Goal: Task Accomplishment & Management: Complete application form

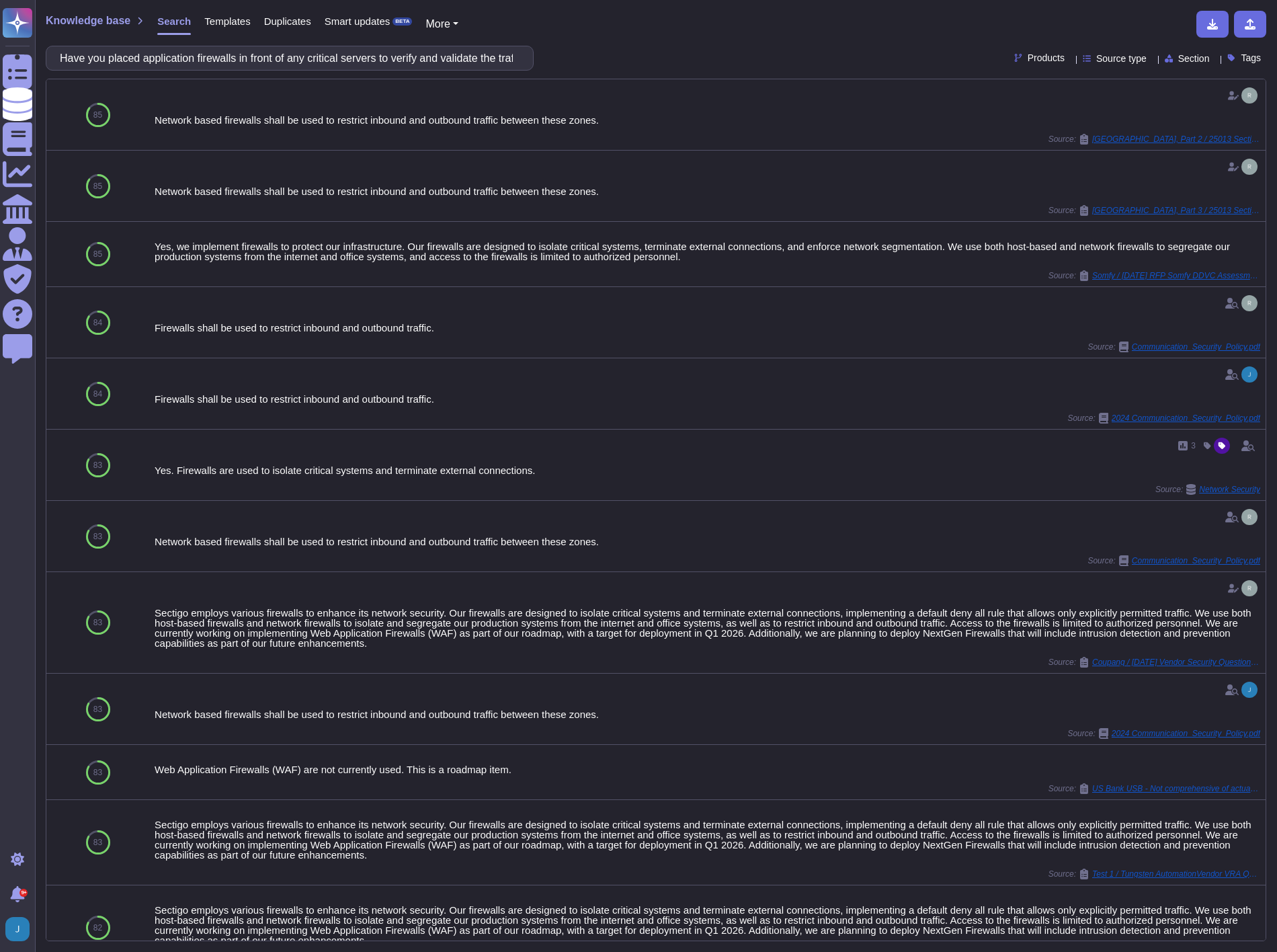
click at [89, 18] on span "Knowledge base" at bounding box center [88, 21] width 85 height 11
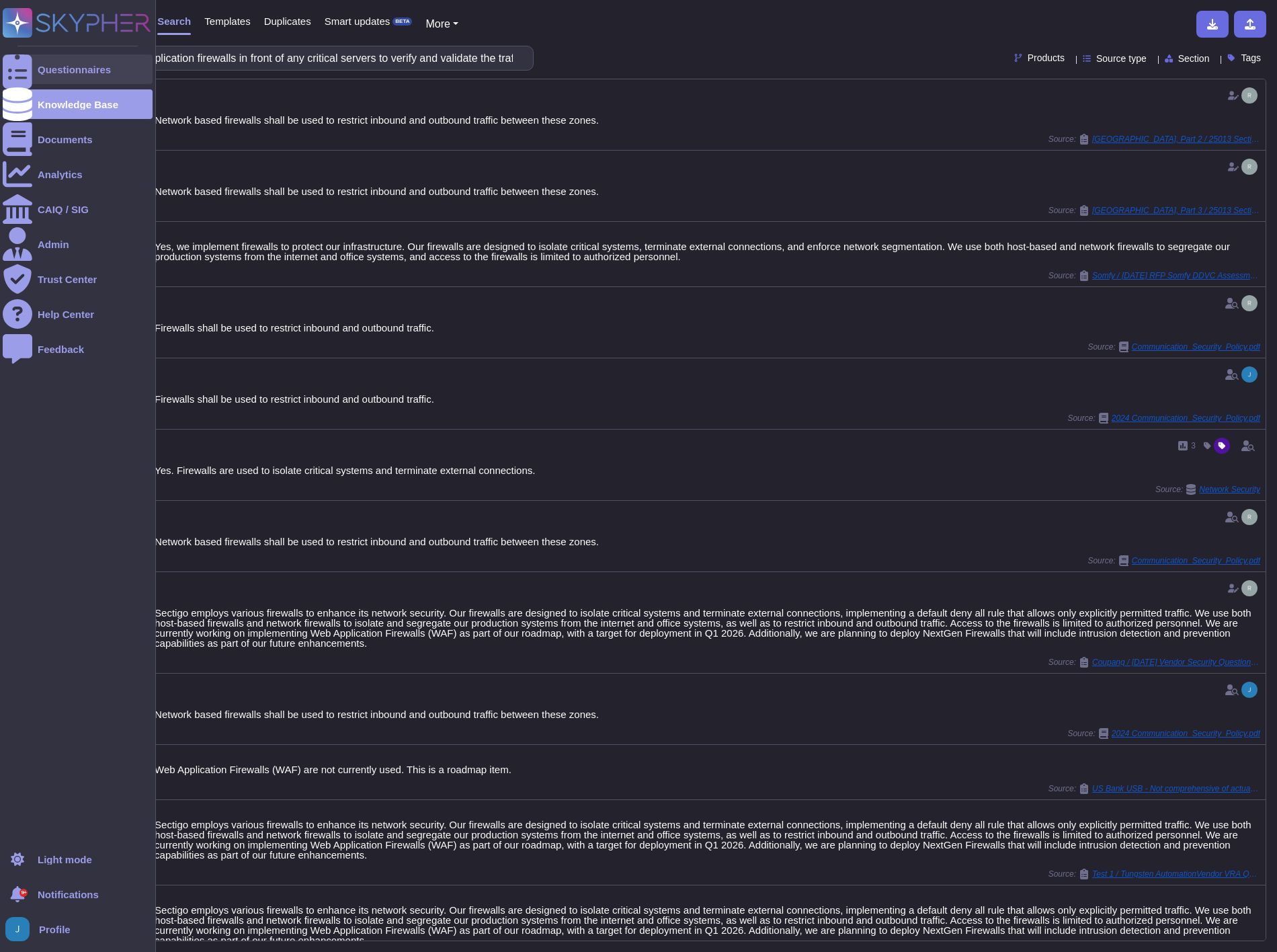
click at [72, 71] on div "Questionnaires" at bounding box center [74, 69] width 73 height 10
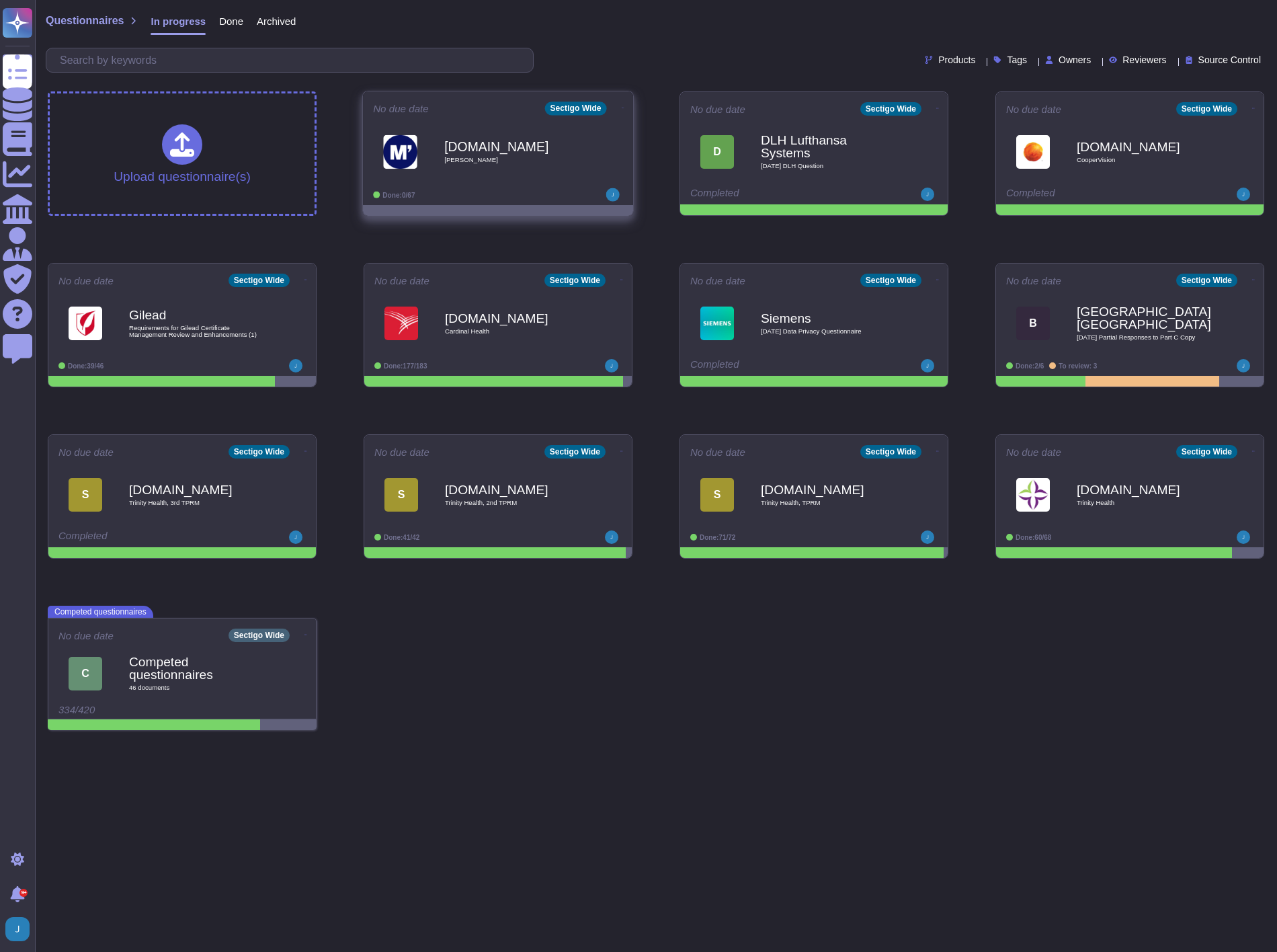
click at [512, 146] on b "[DOMAIN_NAME]" at bounding box center [513, 145] width 136 height 13
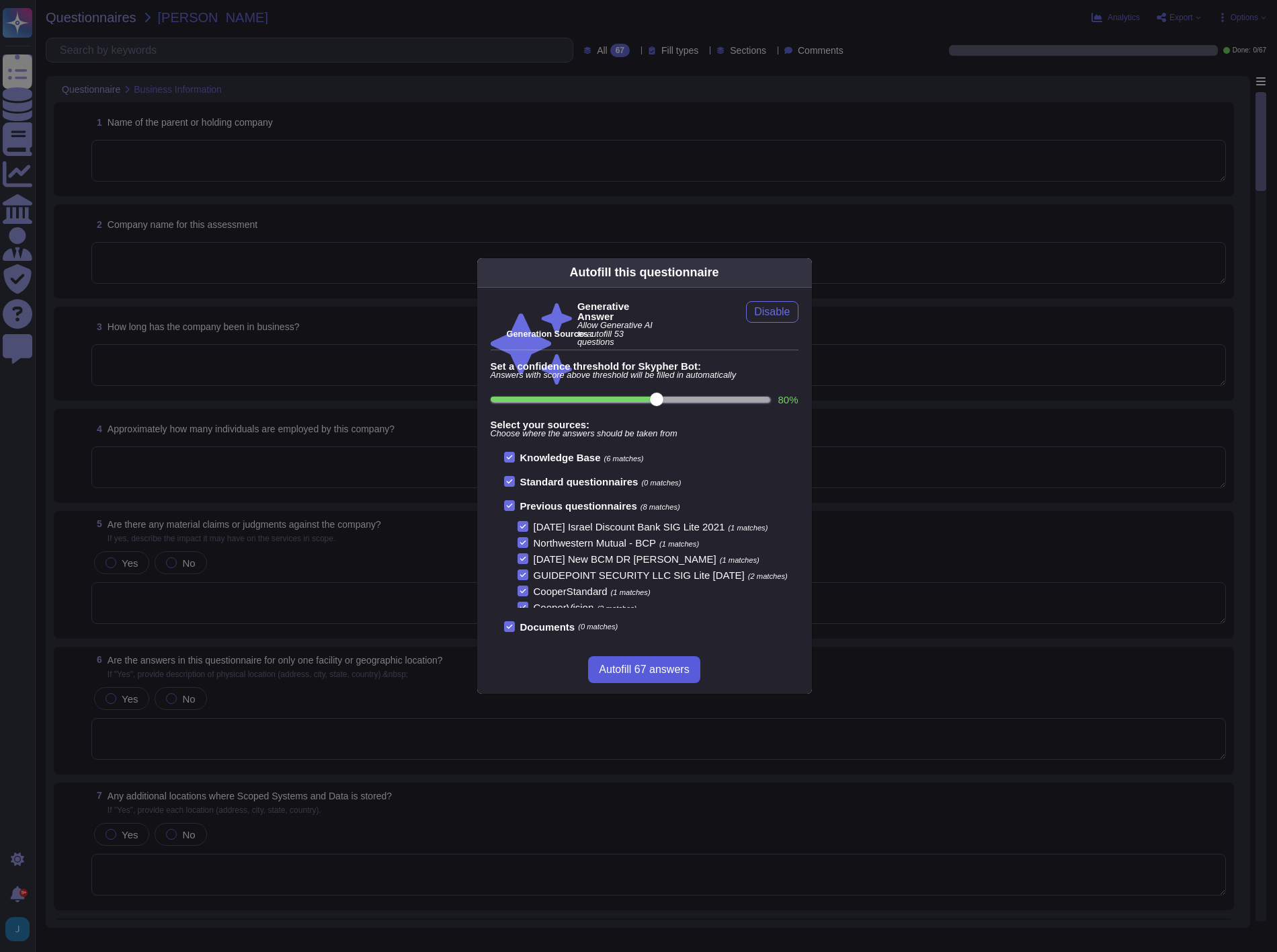
click at [648, 668] on span "Autofill 67 answers" at bounding box center [644, 669] width 90 height 11
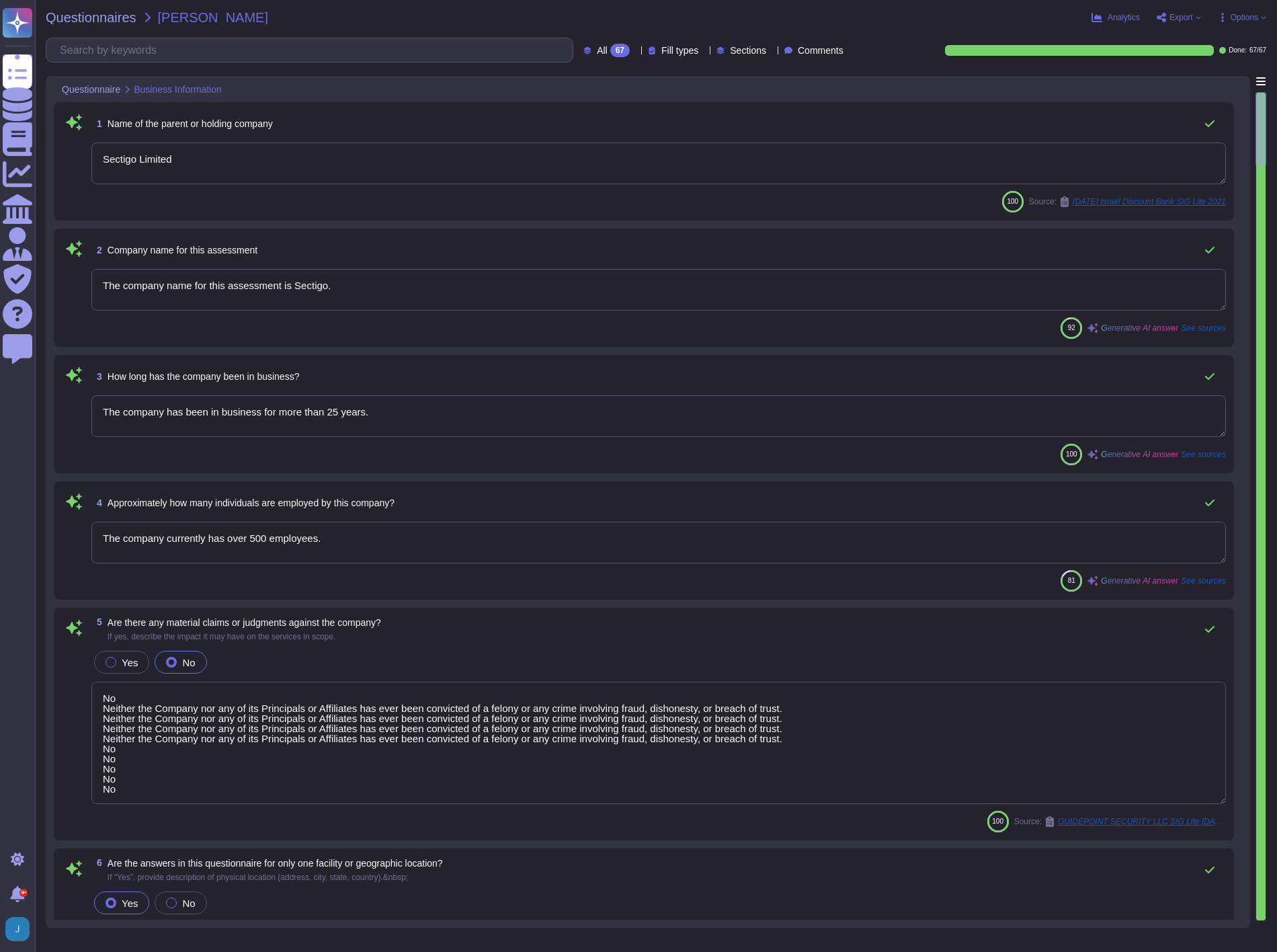
type textarea "Sectigo Limited"
type textarea "The company name for this assessment is Sectigo."
type textarea "The company has been in business for more than 25 years."
type textarea "The company currently has over 500 employees."
type textarea "No Neither the Company nor any of its Principals or Affiliates has ever been co…"
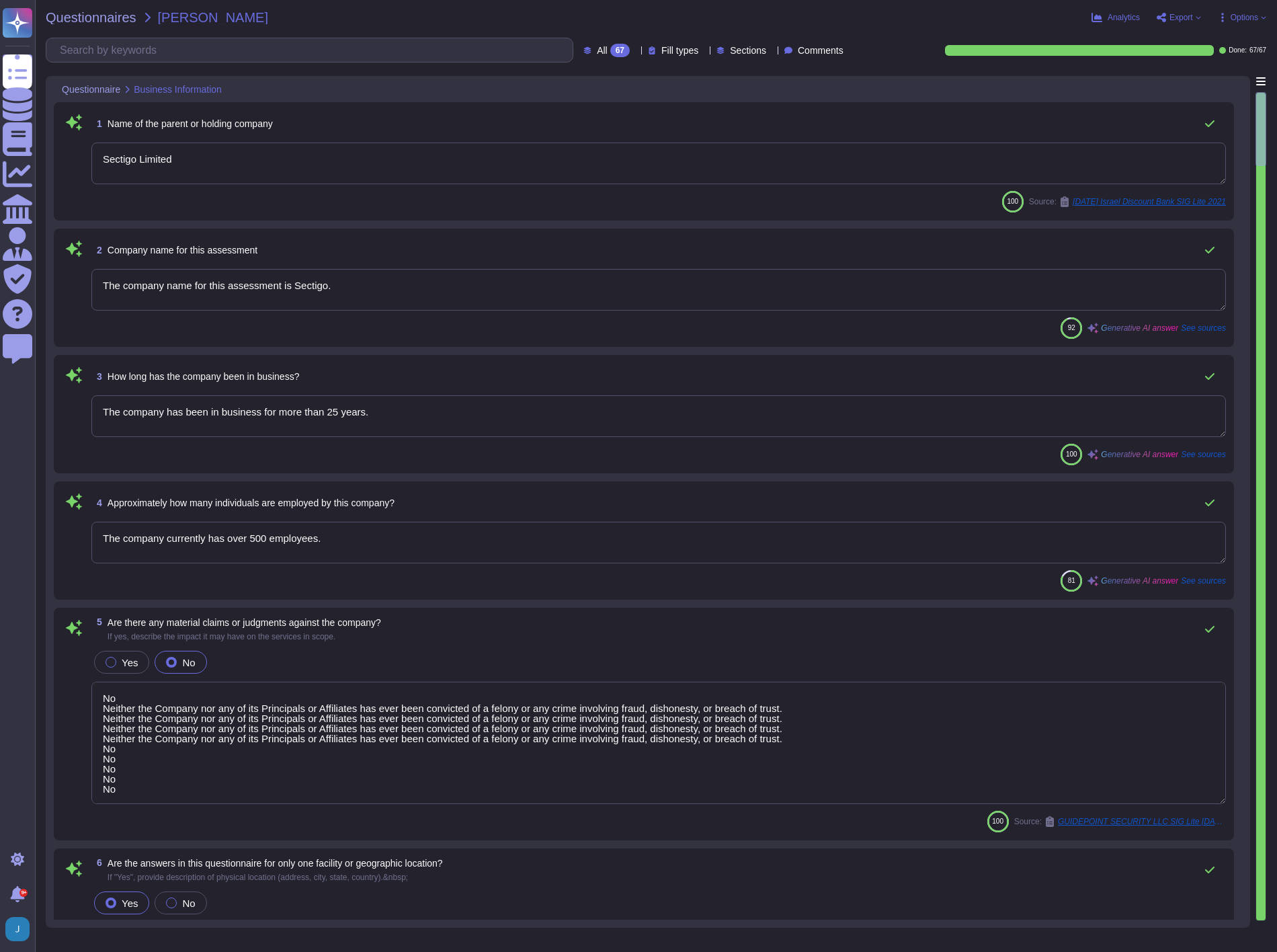
type textarea "Yes. Systems are located in [GEOGRAPHIC_DATA], [US_STATE] and [GEOGRAPHIC_DATA]…"
type textarea "Scoped Systems and Data are stored in the following locations: - [GEOGRAPHIC_DA…"
type textarea "The service being provided is a Software as a Service (SaaS)."
drag, startPoint x: 166, startPoint y: 801, endPoint x: 87, endPoint y: 703, distance: 125.9
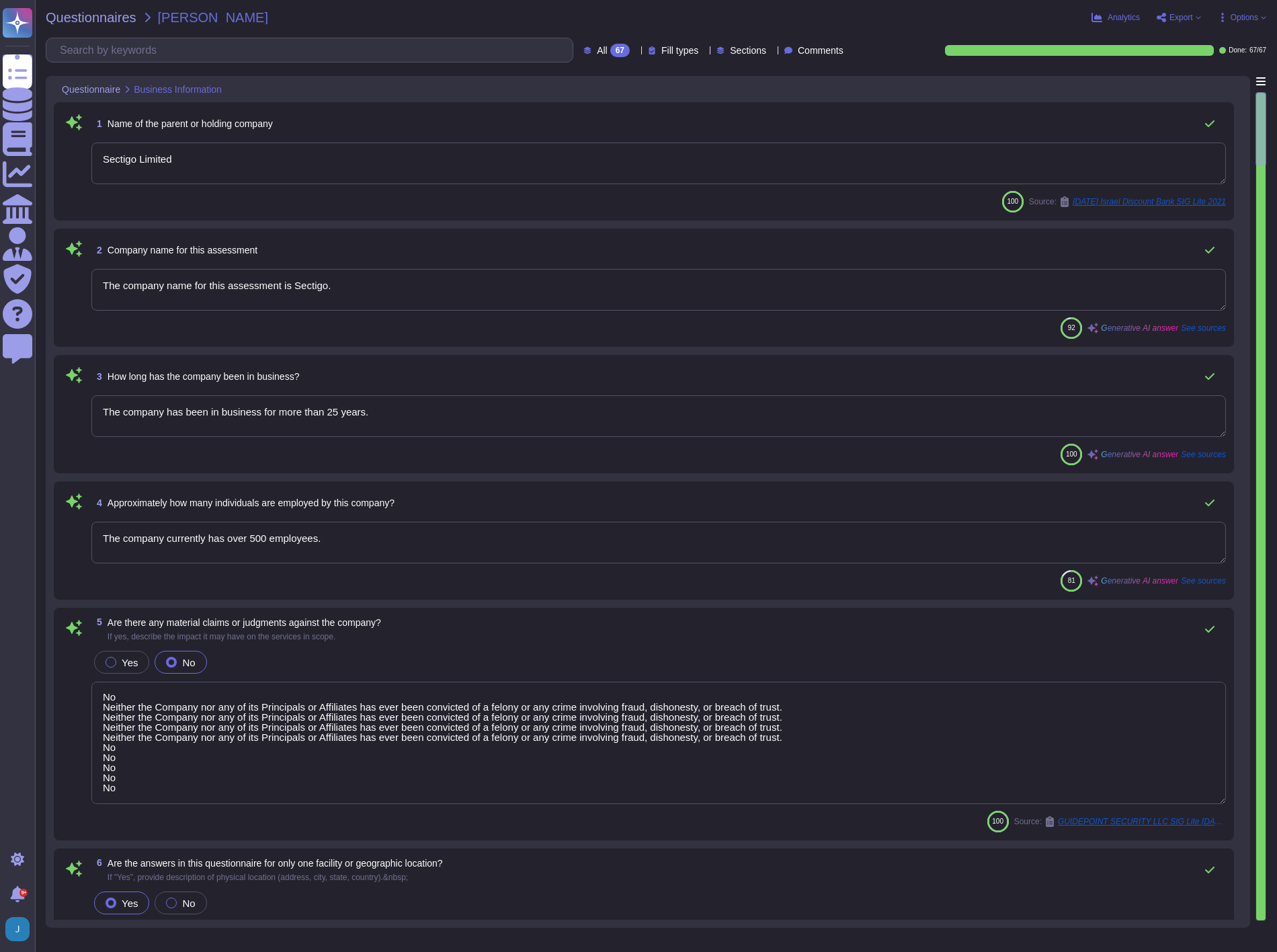
click at [87, 703] on div "5 Are there any material claims or judgments against the company? If yes, descr…" at bounding box center [644, 724] width 1164 height 216
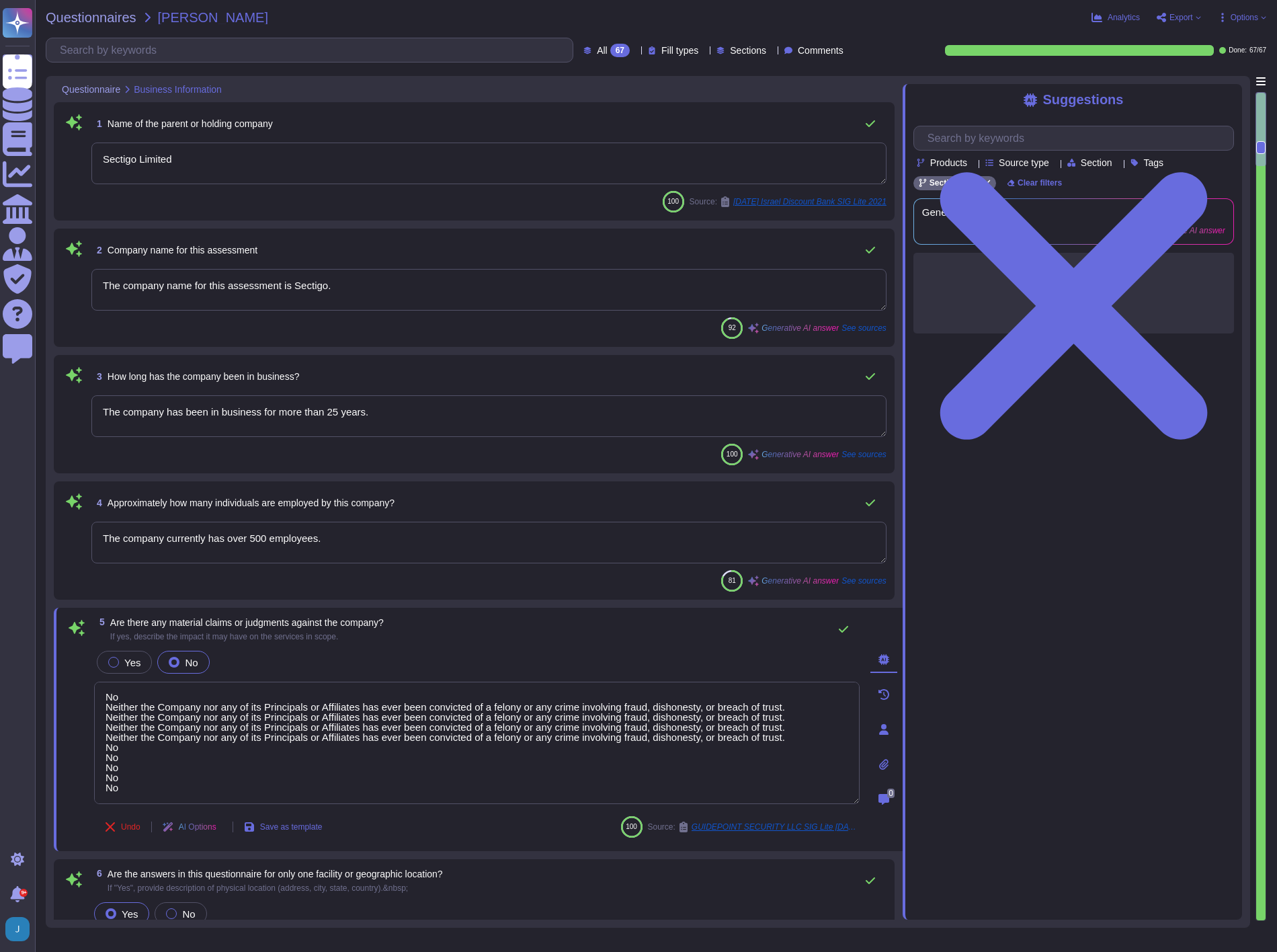
type textarea "No"
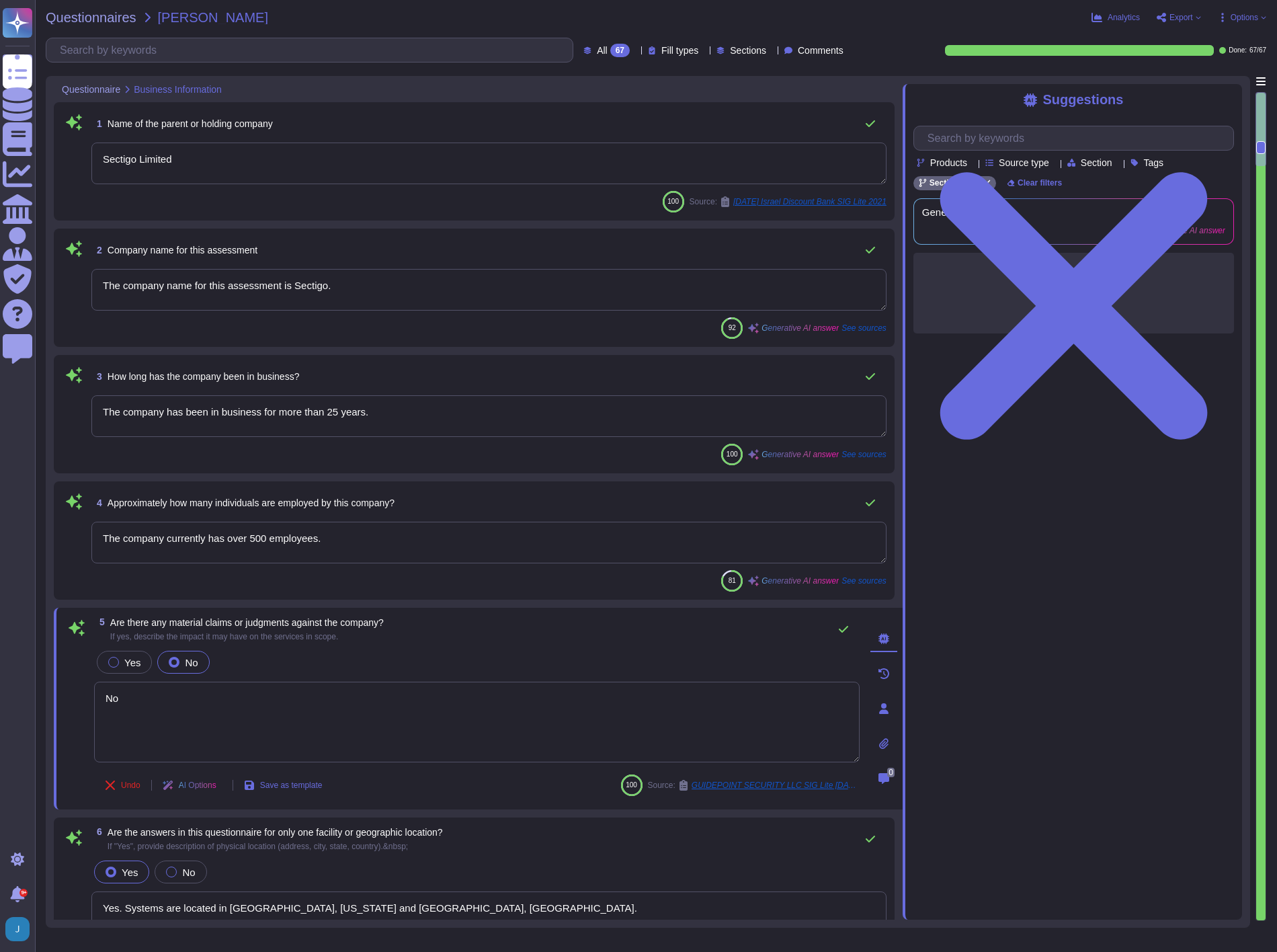
scroll to position [0, 0]
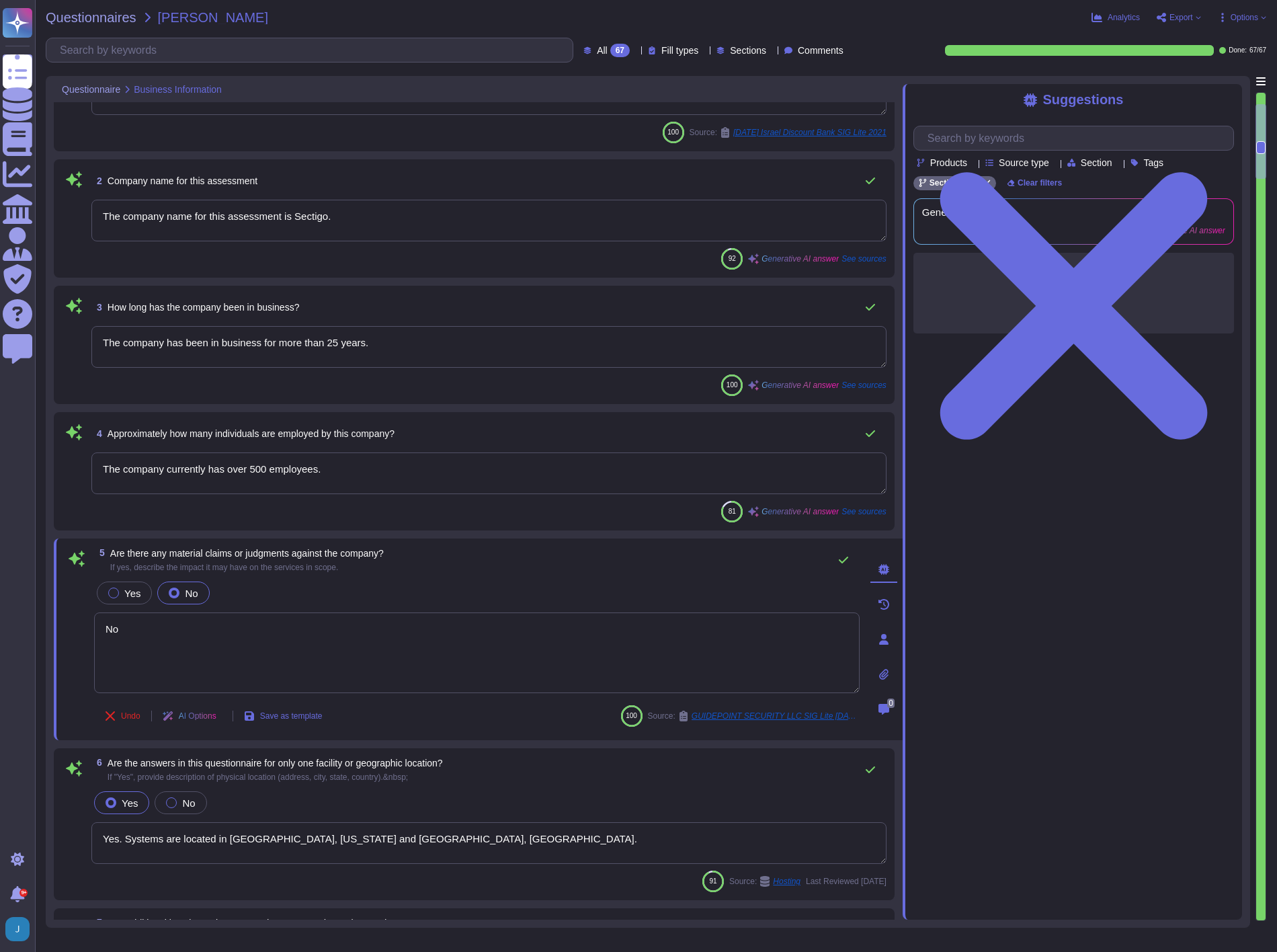
type textarea "Yes, we provide software applications as part of our service, which we develop …"
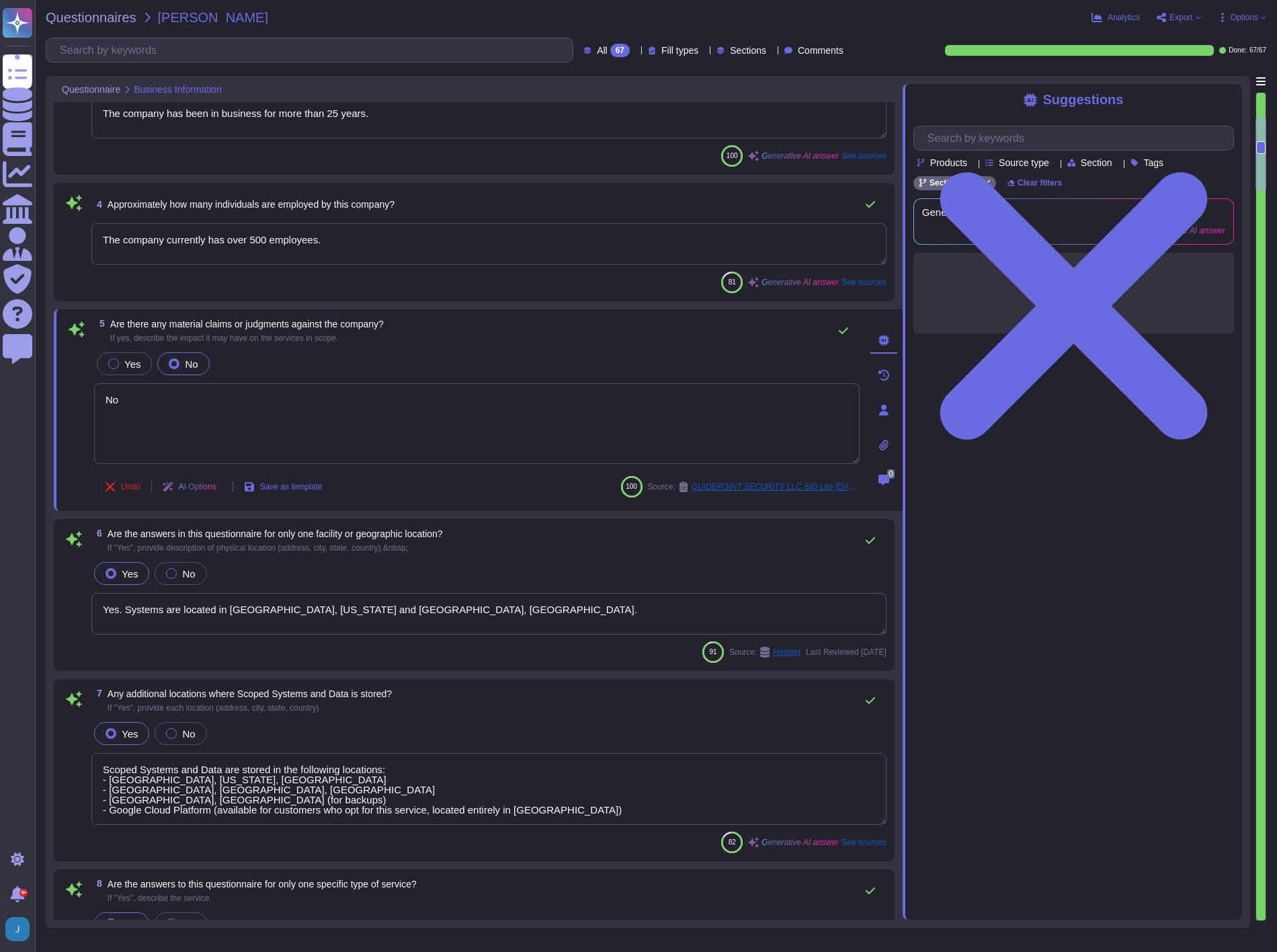
scroll to position [1, 0]
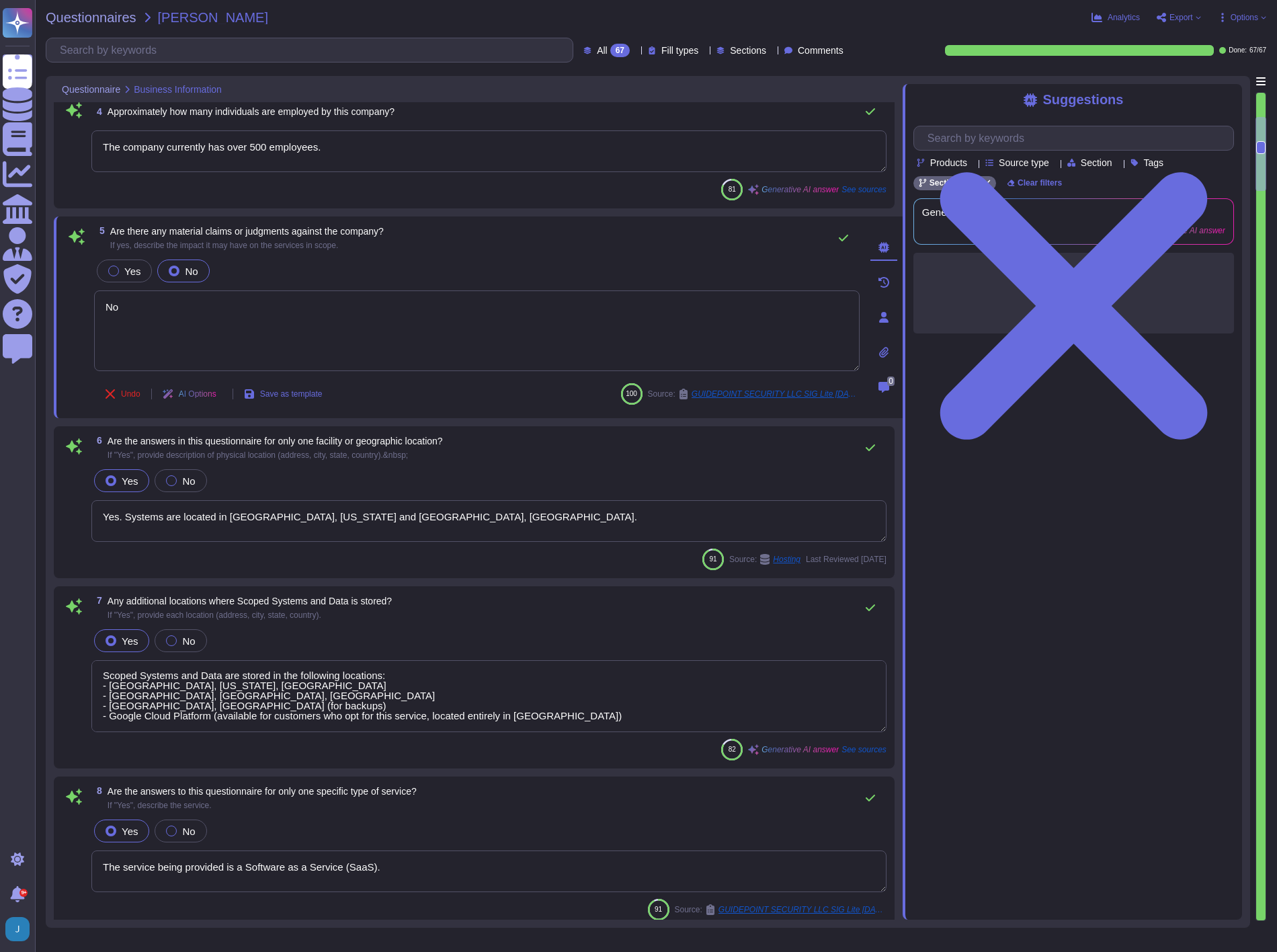
type textarea "The service hosting models provided are: 1. Software as a Service (SaaS) hosted…"
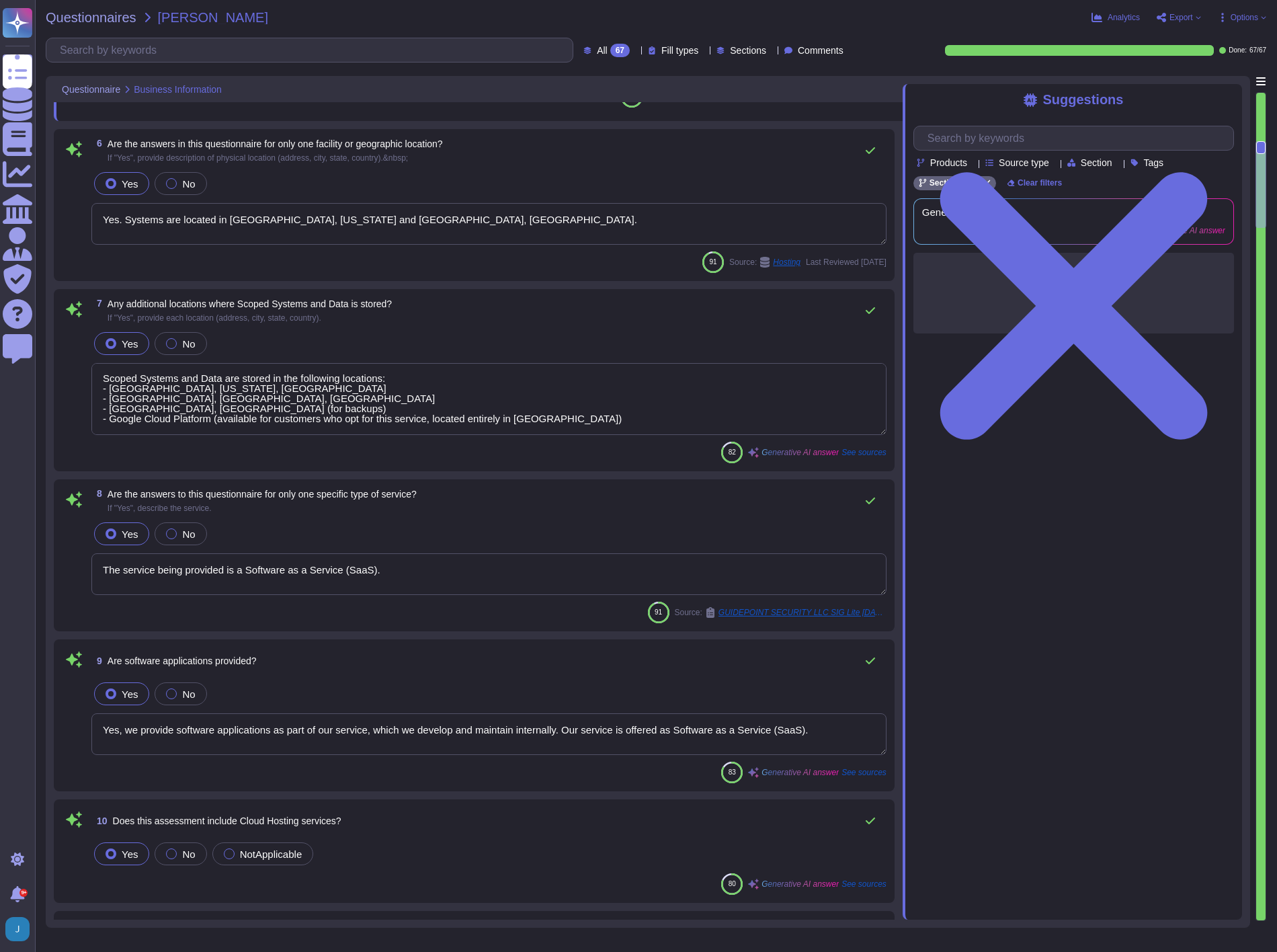
type textarea "The service provides two cloud hosting options: 1. Software as a Service (SaaS)…"
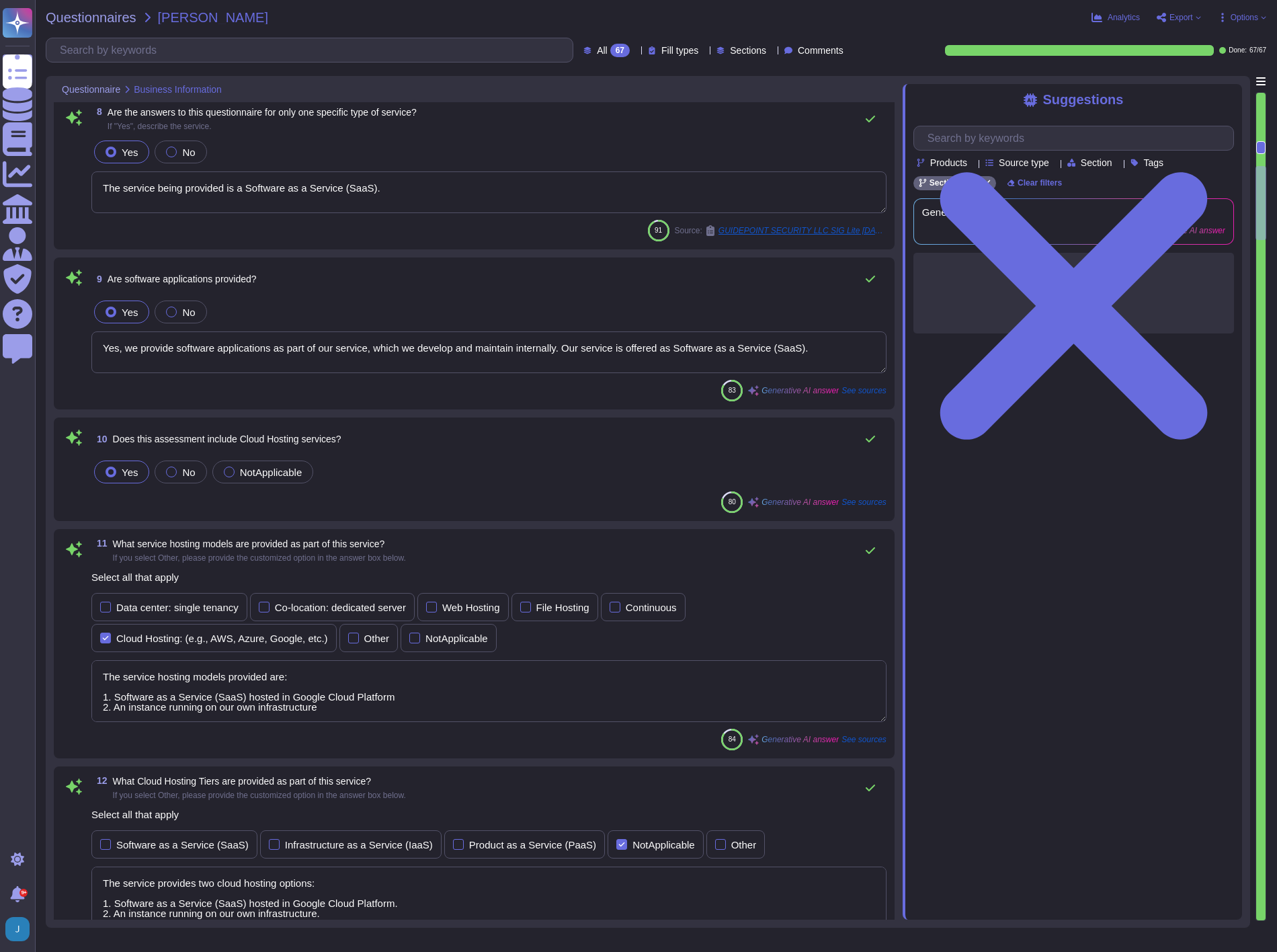
type textarea "1. Software as a Service (SaaS) hosted in Google Cloud Platform 2. An instance …"
type textarea "Yes, our company requires approval from the Chief Compliance Officer prior to s…"
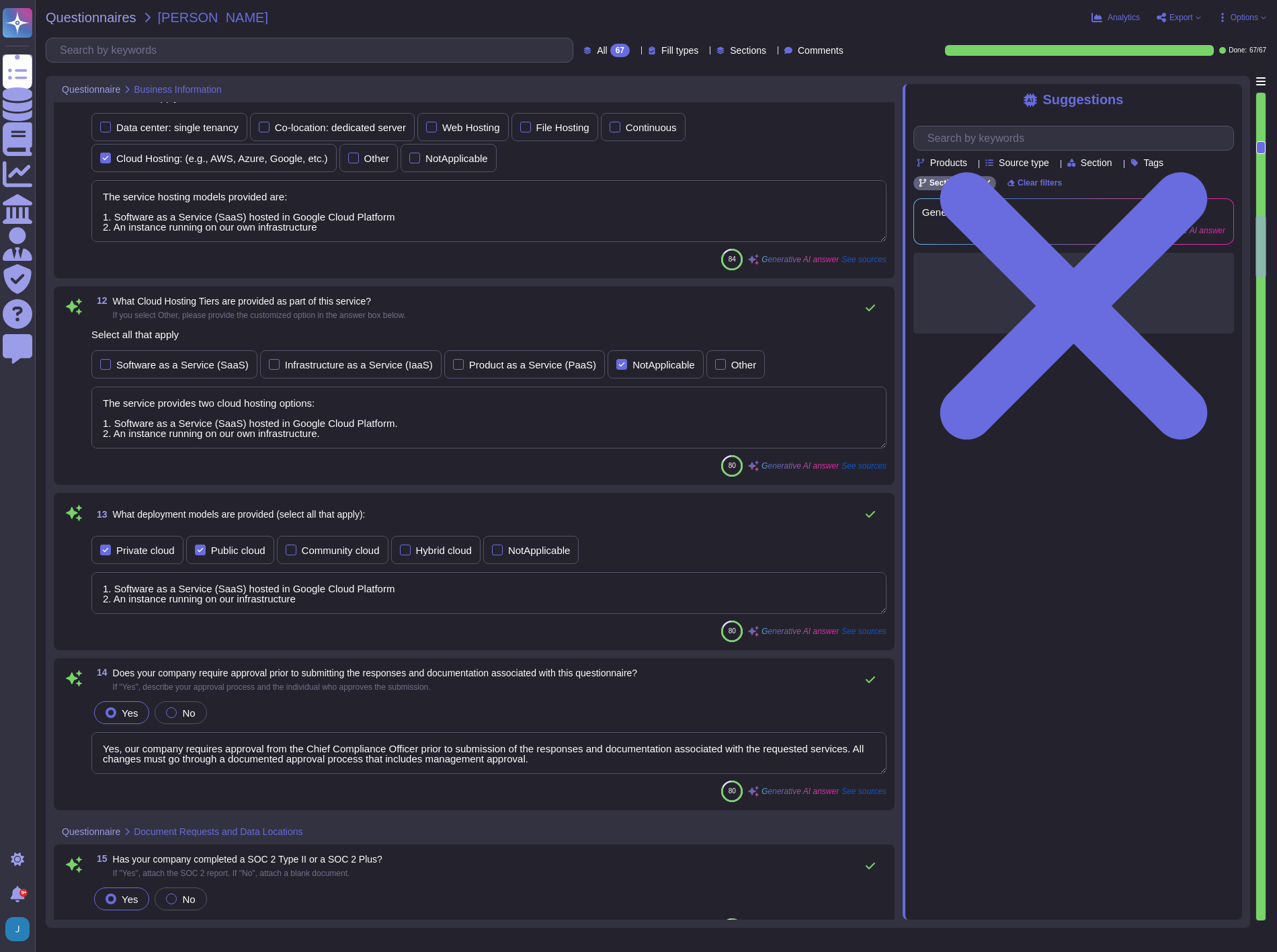
type textarea "Yes. We have a SOC 2 Type 2 report available."
type textarea "Yes, the most recent penetration test was completed on [DATE], and we conduct a…"
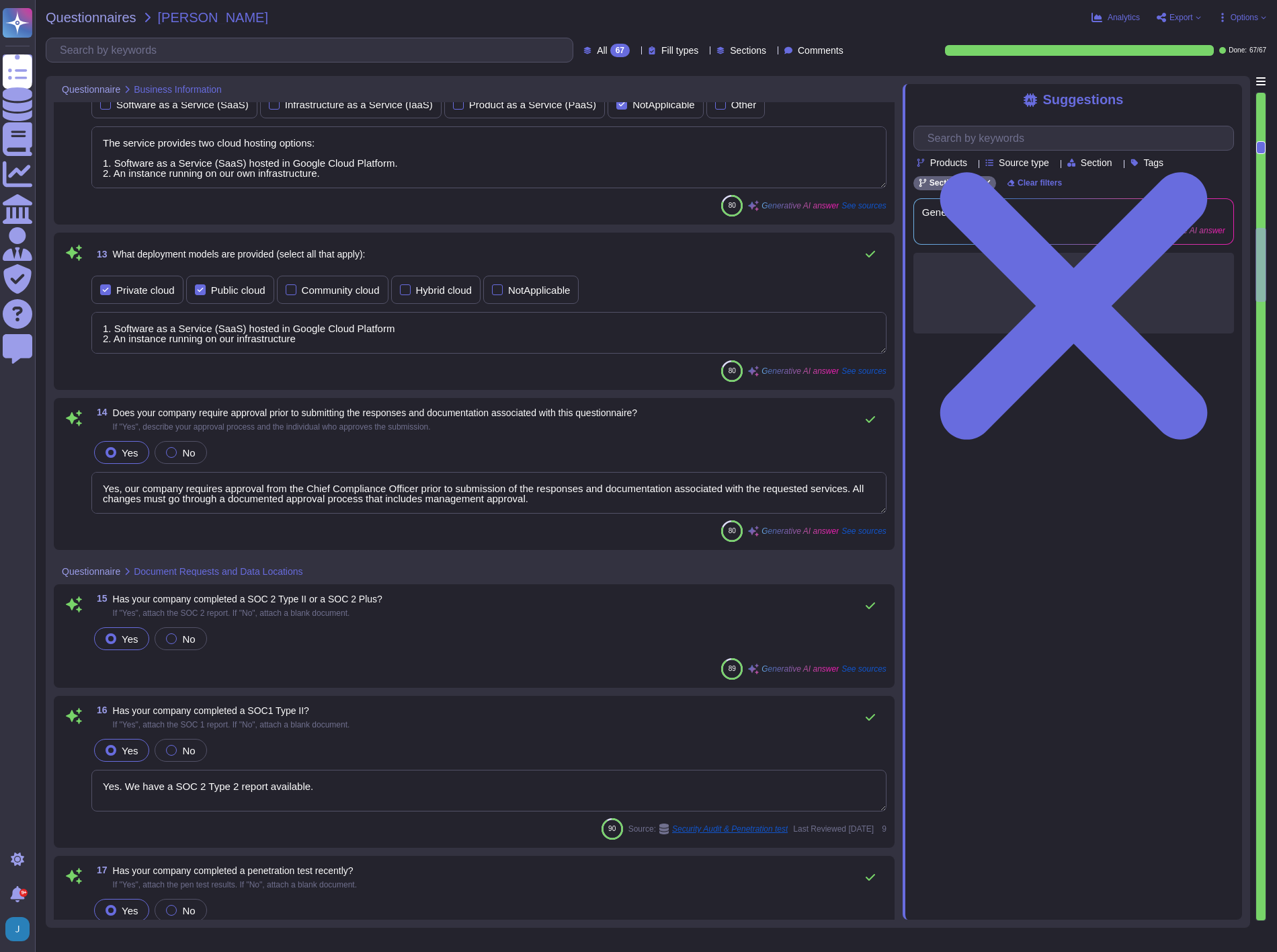
type textarea "Yes, our organization is ISO 27001 certified and holds a valid ISO/IEC 27001 ce…"
type textarea "N/A, we do not use cloud based services in the implementation of our Certificat…"
type textarea "The data centers are physically located in [GEOGRAPHIC_DATA], [US_STATE], and […"
type textarea "Yes, our company utilizes third-party operated data centers, specifically Equin…"
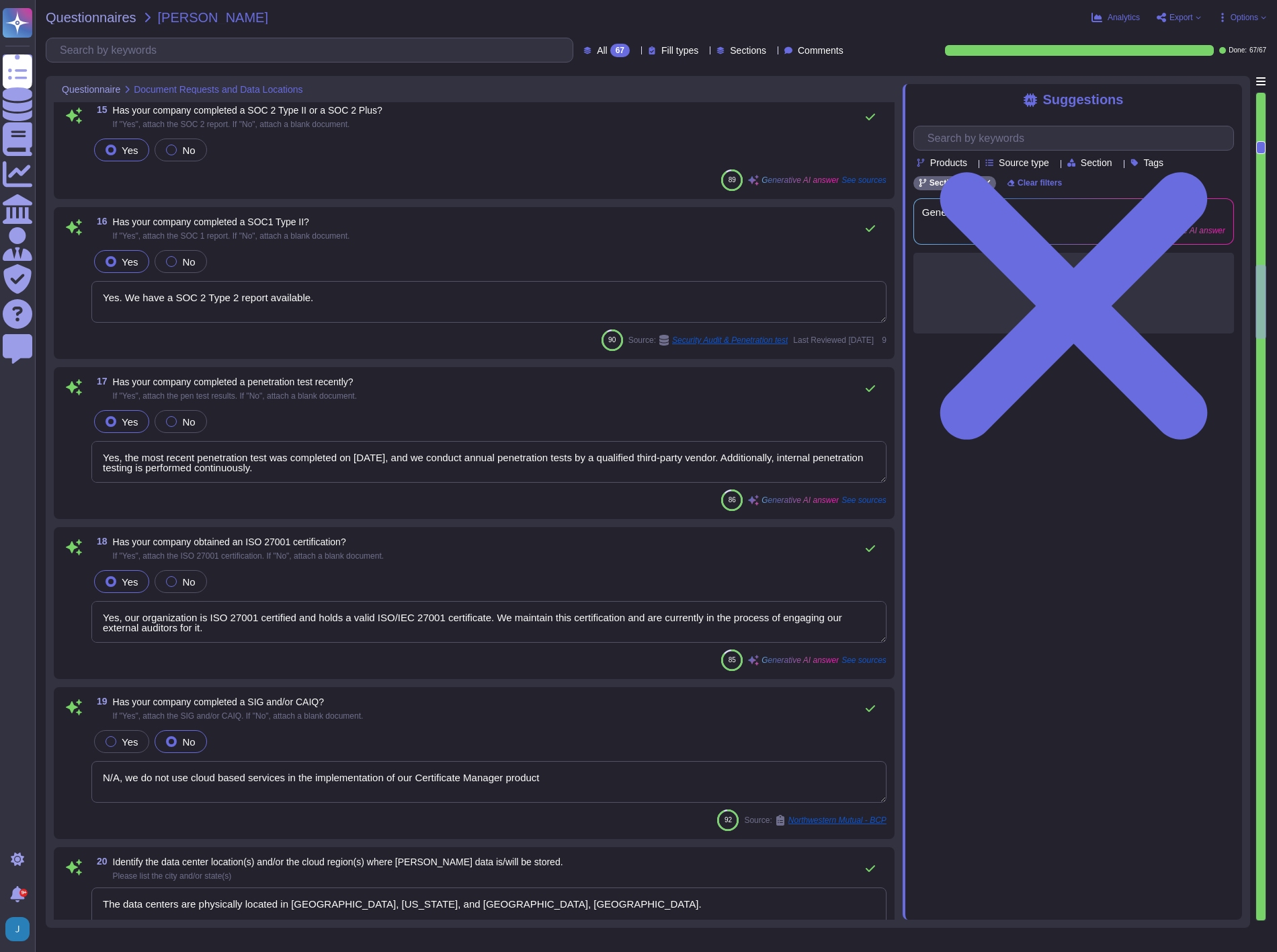
type textarea "No, external parties, including third party vendors, do not have access to scop…"
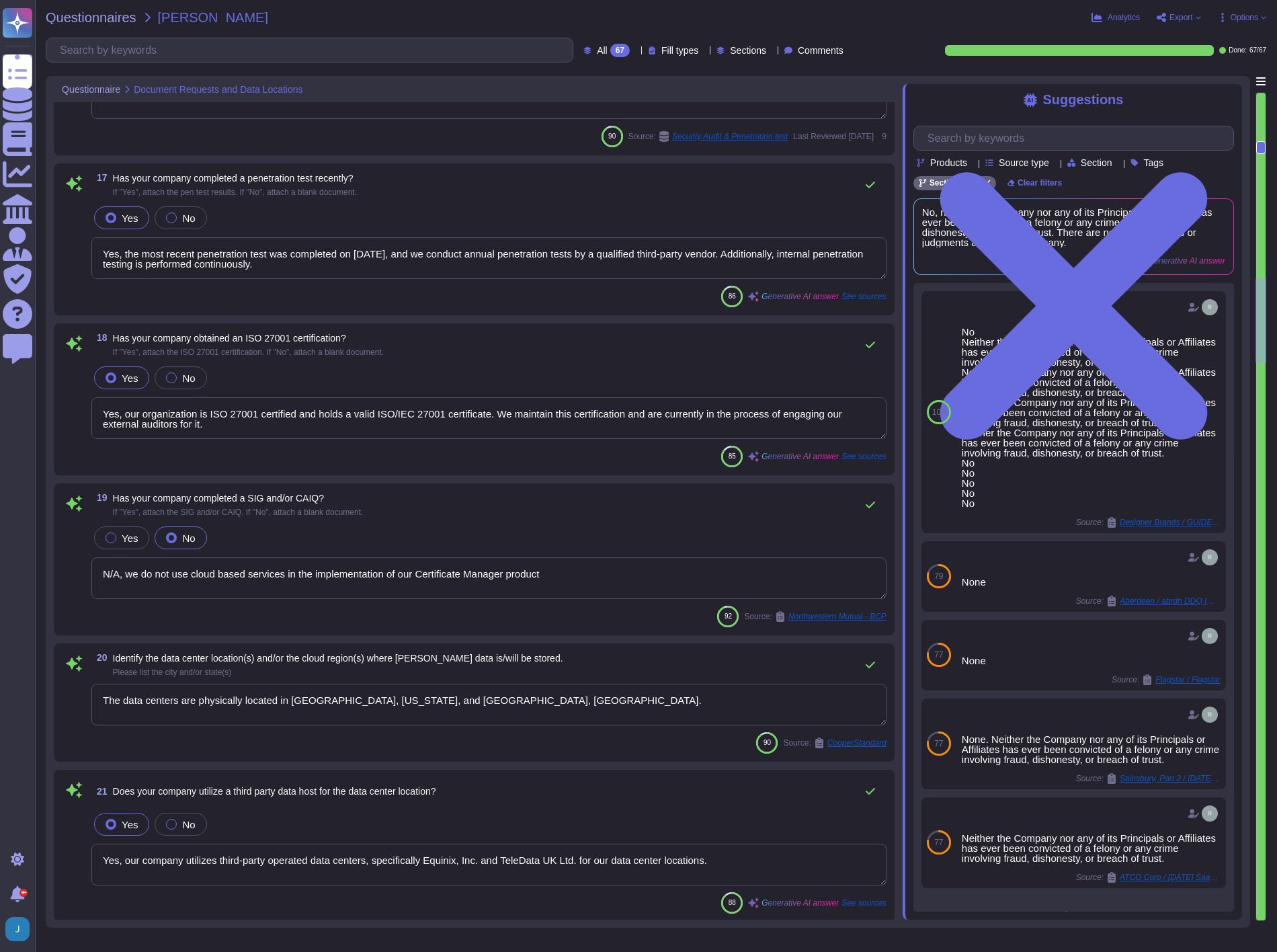
type textarea "Yes, we have legally binding confidentiality and non-disclosure agreements (NDA…"
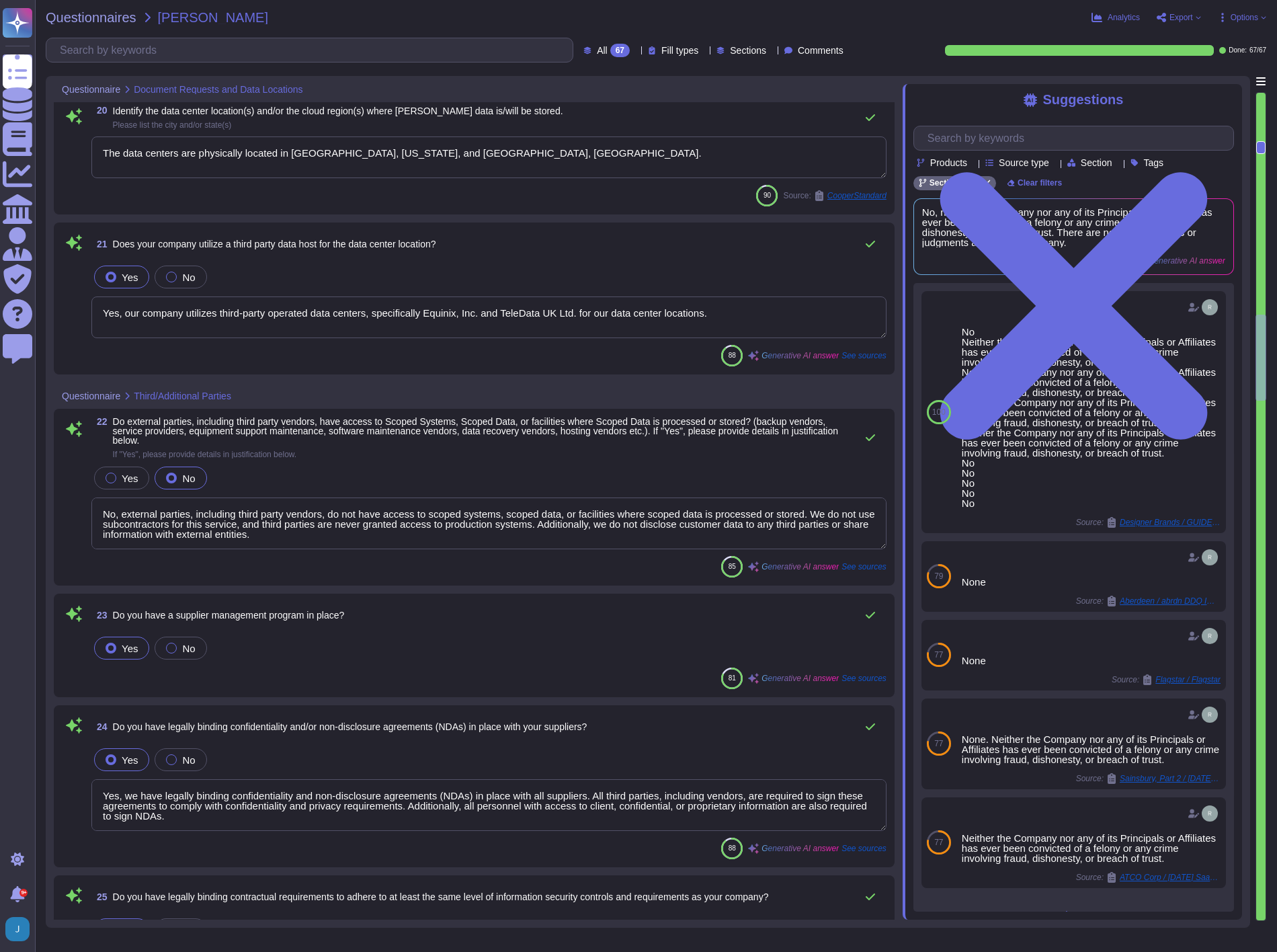
type textarea "Yes, we have legally binding contractual agreements with suppliers and third pa…"
type textarea "Yes, anti-virus software is installed on all workstations and servers processin…"
type textarea "Yes, firewalls are in use to protect both internal and external connections. Th…"
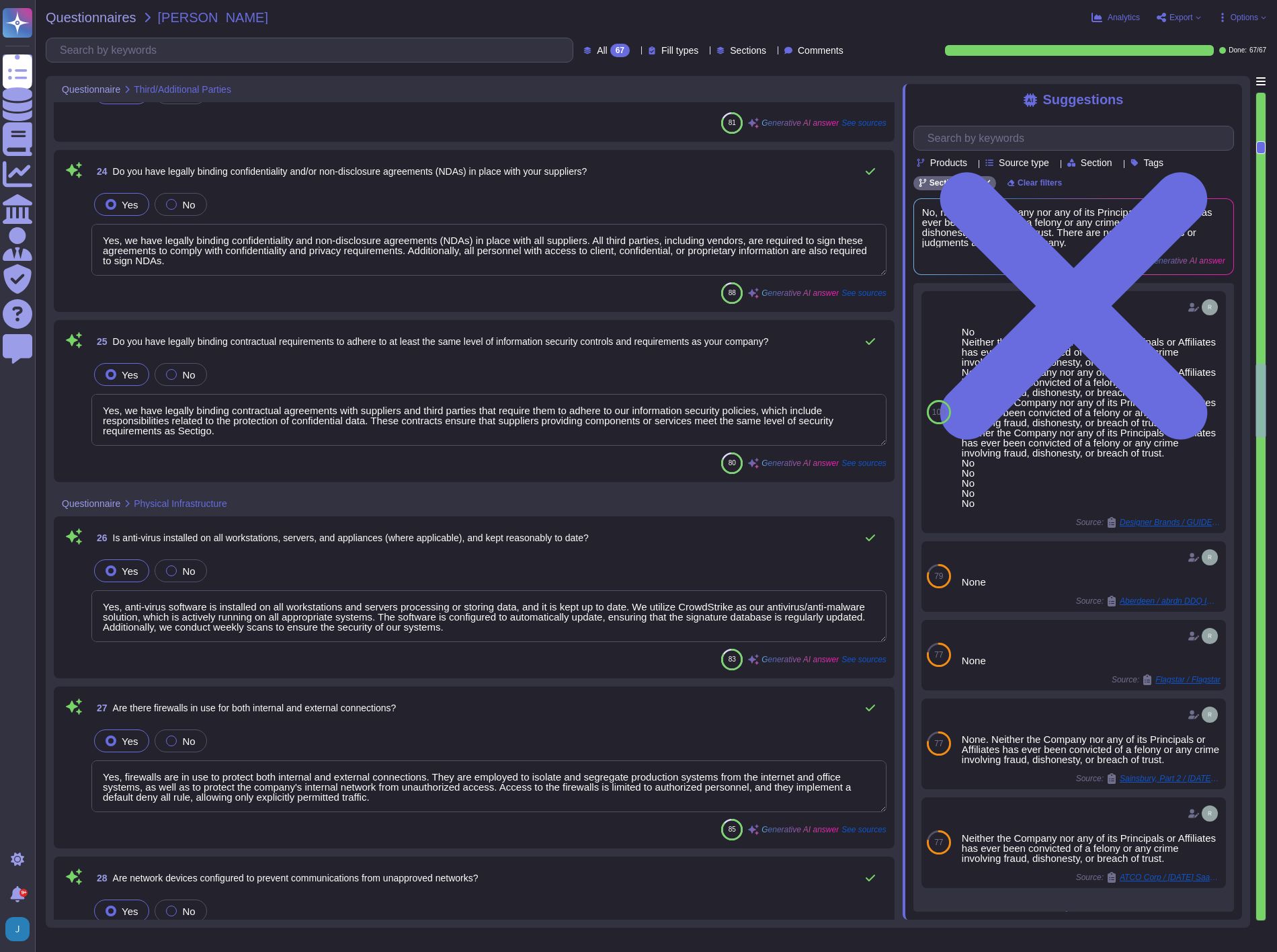
type textarea "Yes, network devices are configured to deny all access by default, implementing…"
type textarea "Yes, critical network segments are isolated through network zoning. This is ach…"
type textarea "Yes, unauthorized devices are prevented from connecting to the network both phy…"
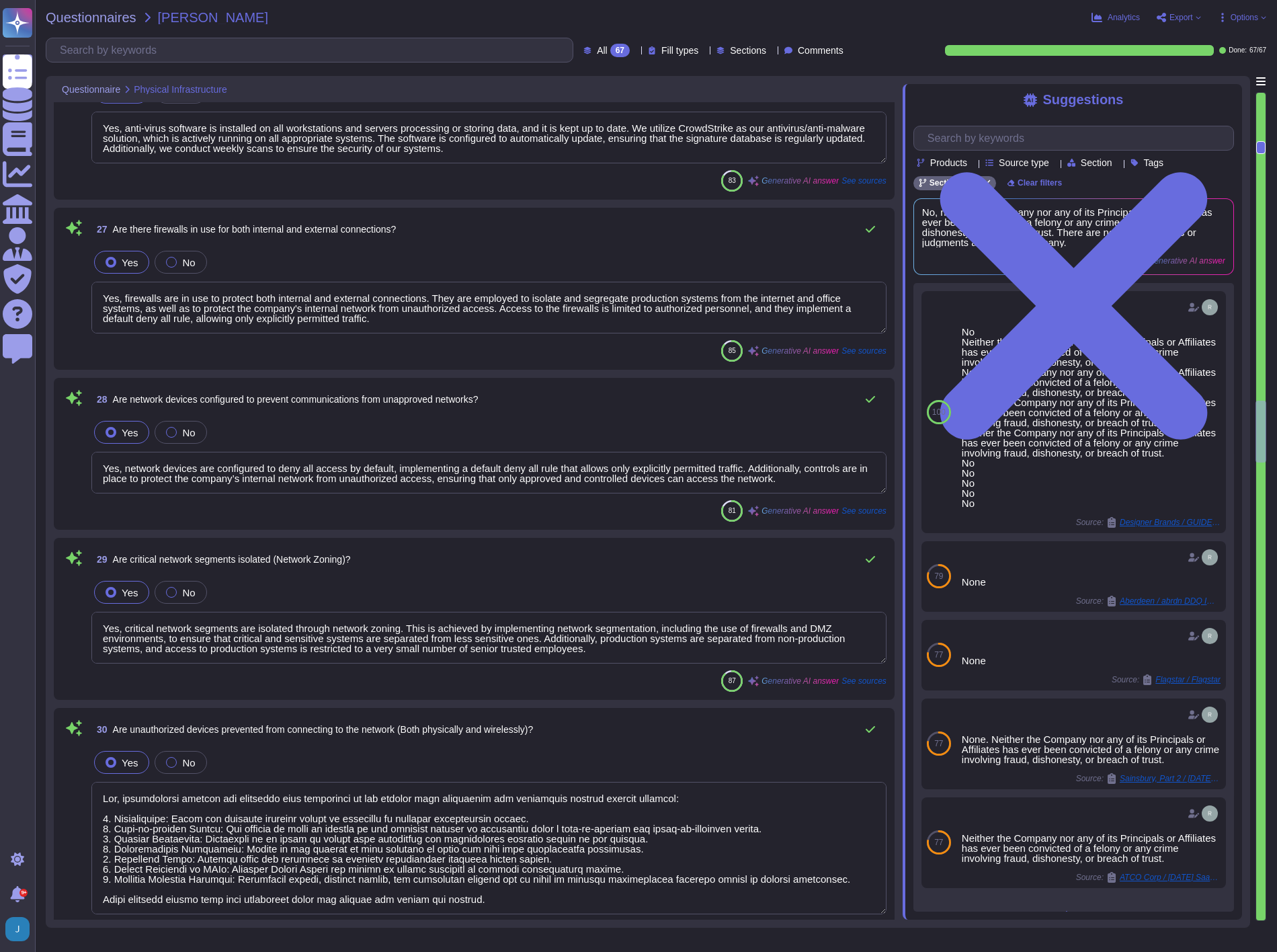
type textarea "No, Intrusion Detection and/or Prevention Systems (IDS/IPS) are not currently d…"
type textarea "Yes, all wireless networks are password protected and encrypted using strong en…"
type textarea "Yes, unnecessary/unused services are uninstalled or disabled on all servers. Ad…"
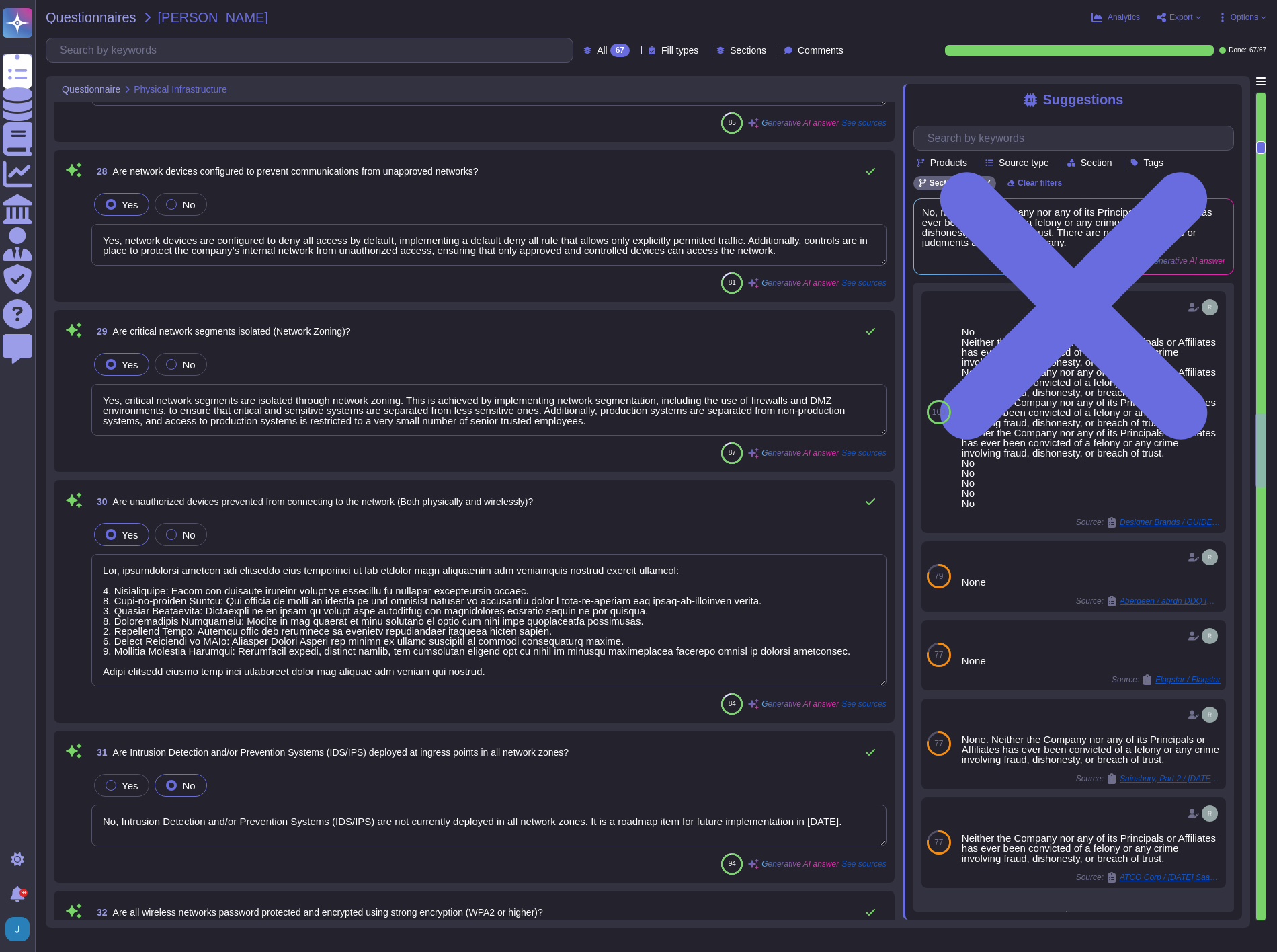
type textarea "Yes, there is a removable media policy in place that has been documented and ap…"
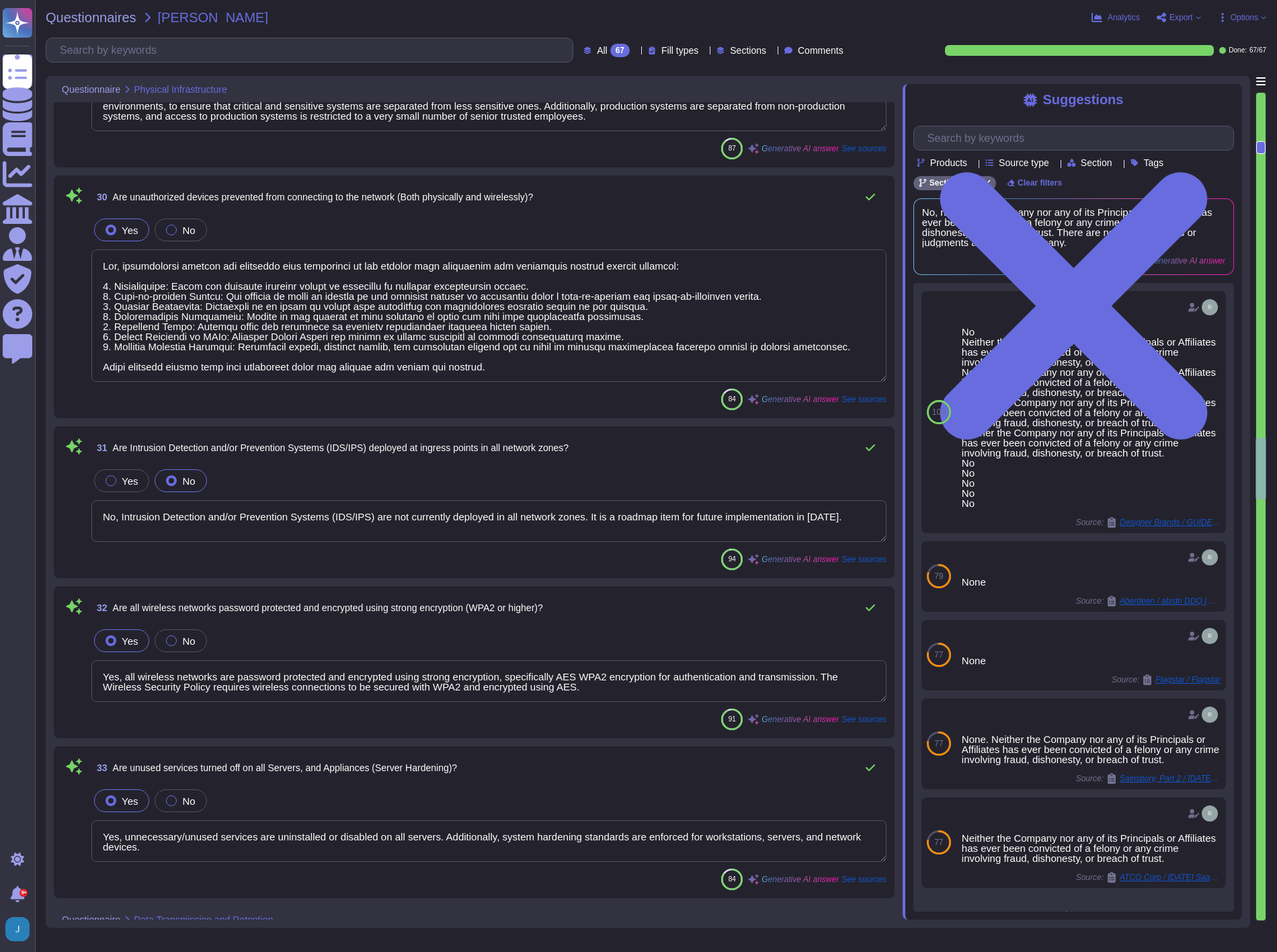
type textarea "Yes, all media and devices containing scoped data are disposed of securely to p…"
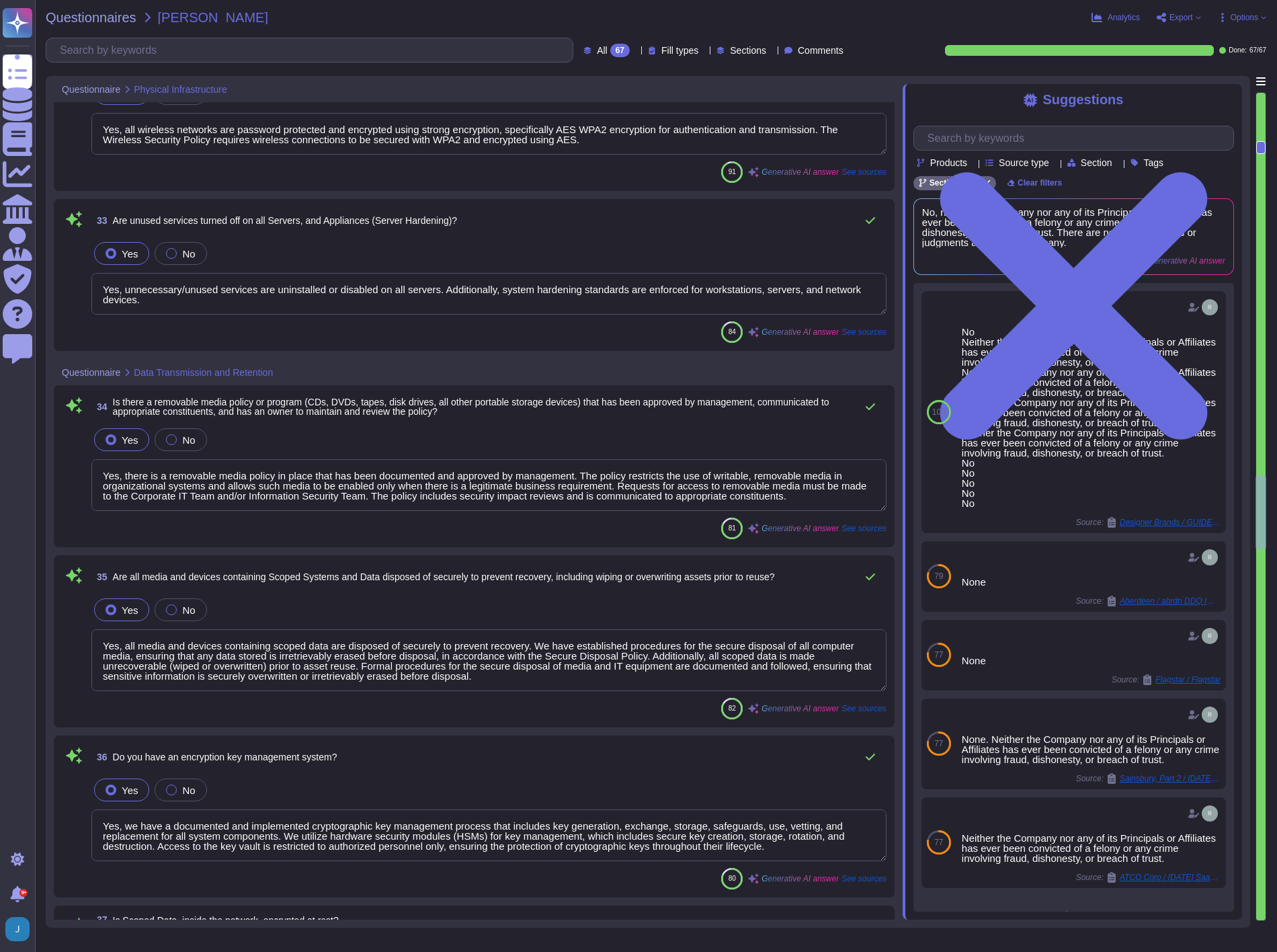
type textarea "Yes, we have a documented and implemented cryptographic key management process …"
type textarea "Yes, scoped data inside the network is encrypted at rest using AES-256. This in…"
type textarea "Yes, scoped data sent or received electronically is encrypted in transit using …"
type textarea "Yes, there is an access control policy that has been approved by management, co…"
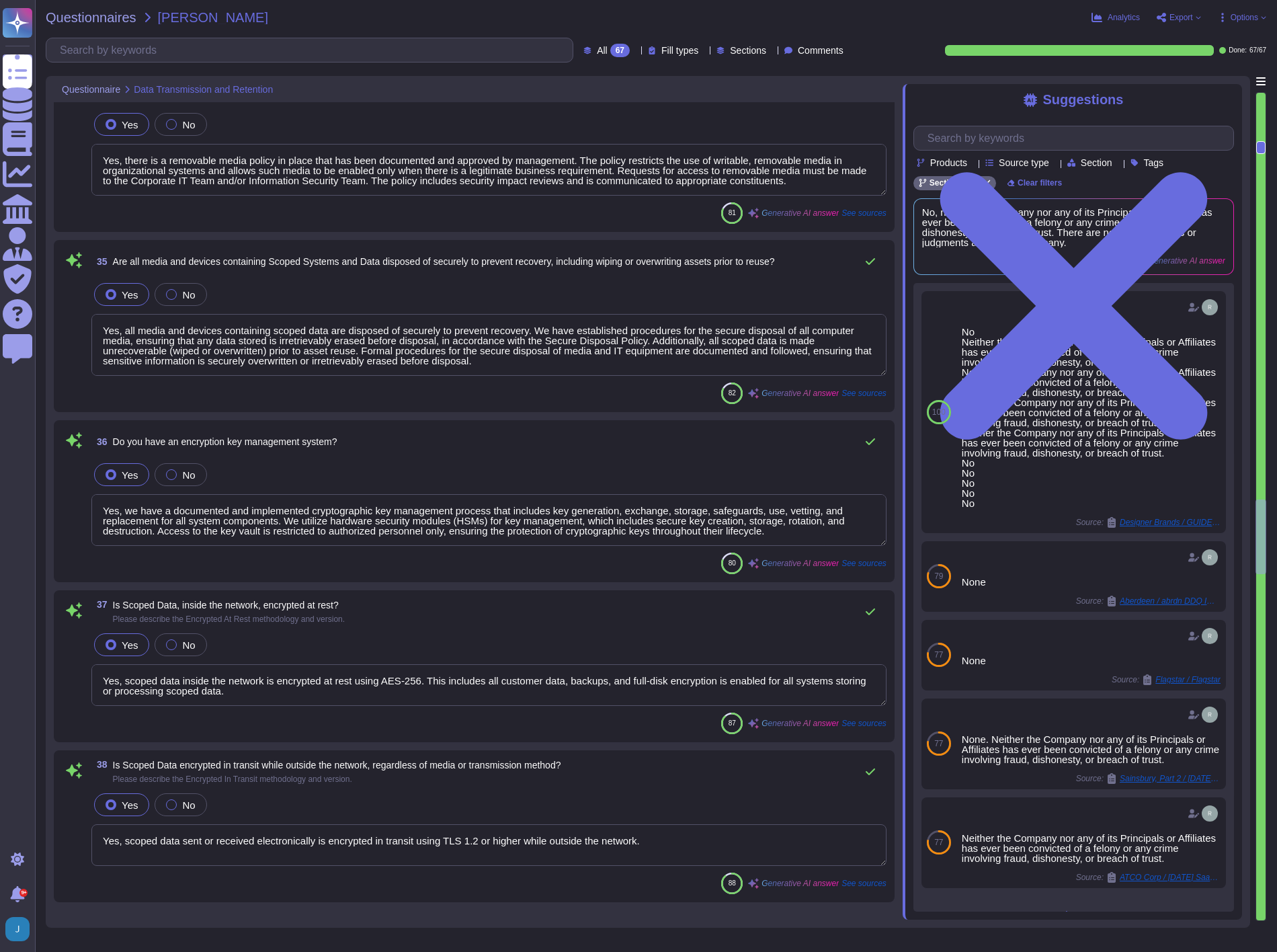
type textarea "Yes, developers are generally not permitted to access production environments. …"
type textarea "Sectigo has implemented several compensating controls to ensure appropriate dev…"
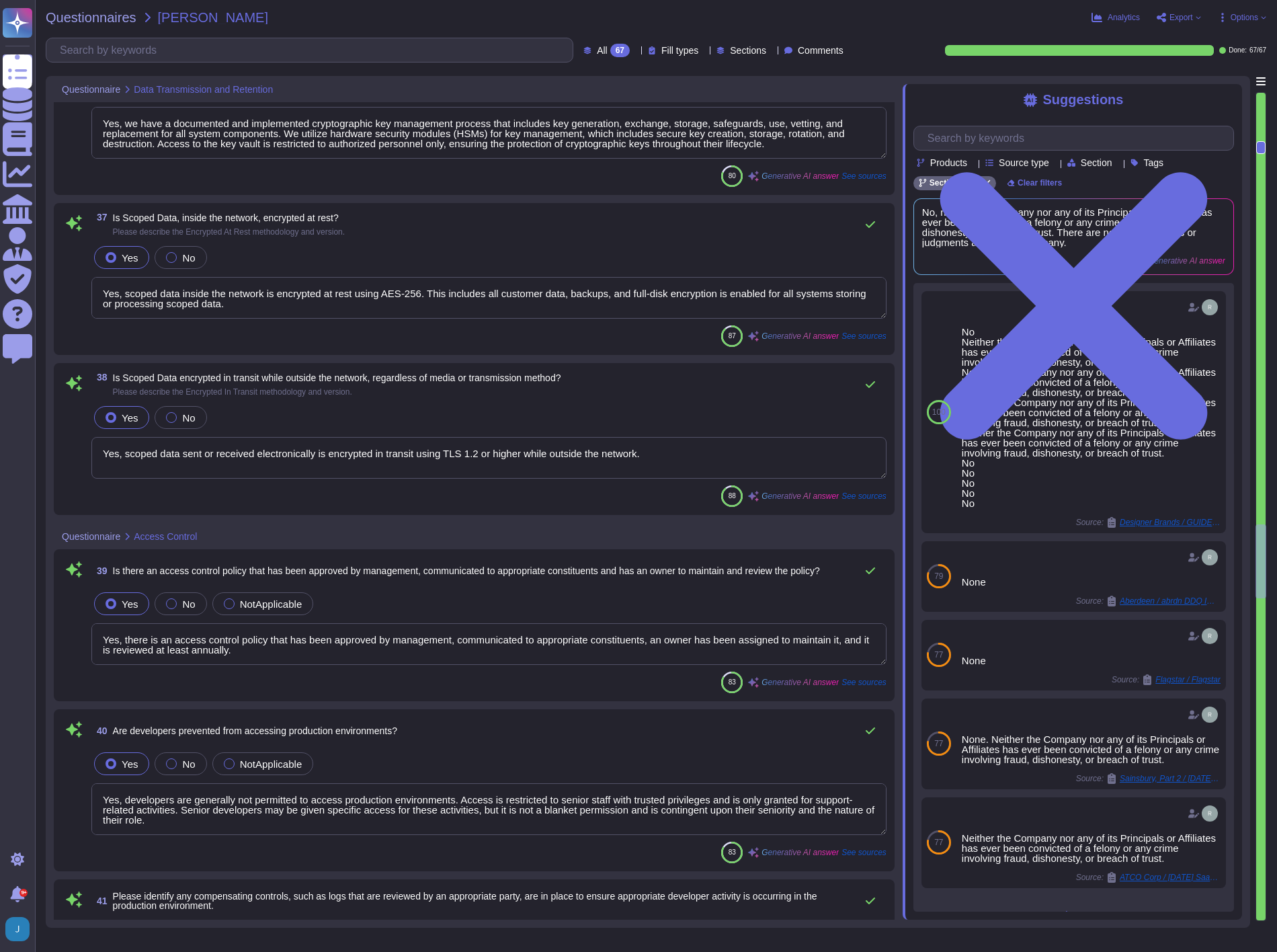
type textarea "Yes, user access rights are reviewed at least annually, and access rights to IT…"
type textarea "Yes, controls are in place to prevent remote users from copying sensitive data …"
type textarea "Yes, encrypted communications are required for all remote network connections t…"
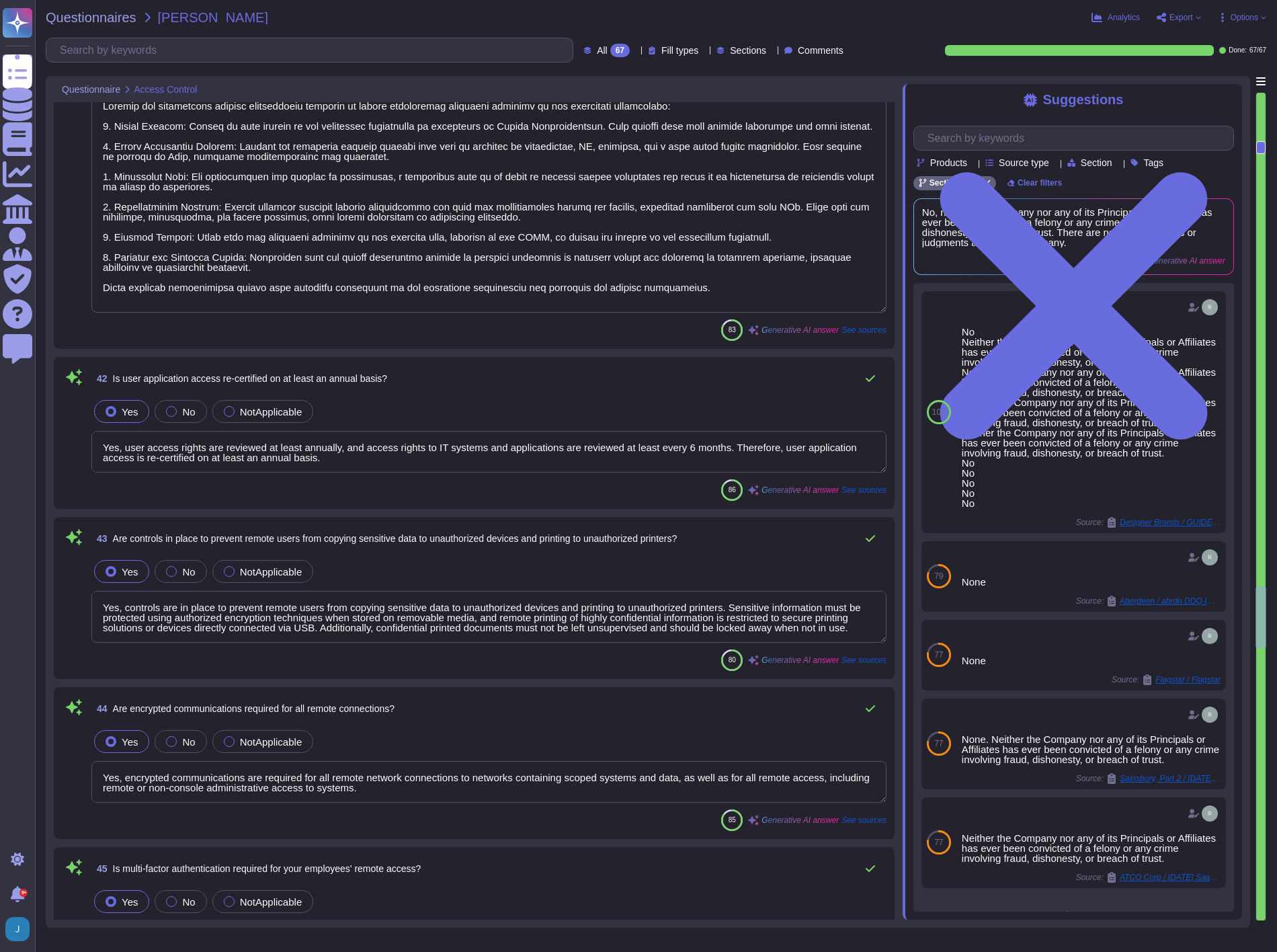
type textarea "Yes, multi-factor authentication (MFA) is required for all remote user access, …"
type textarea "Yes. MFA is required for access to business systems, including remote and privi…"
type textarea "We currently do not have an architecture diagram suitable for external sharing,…"
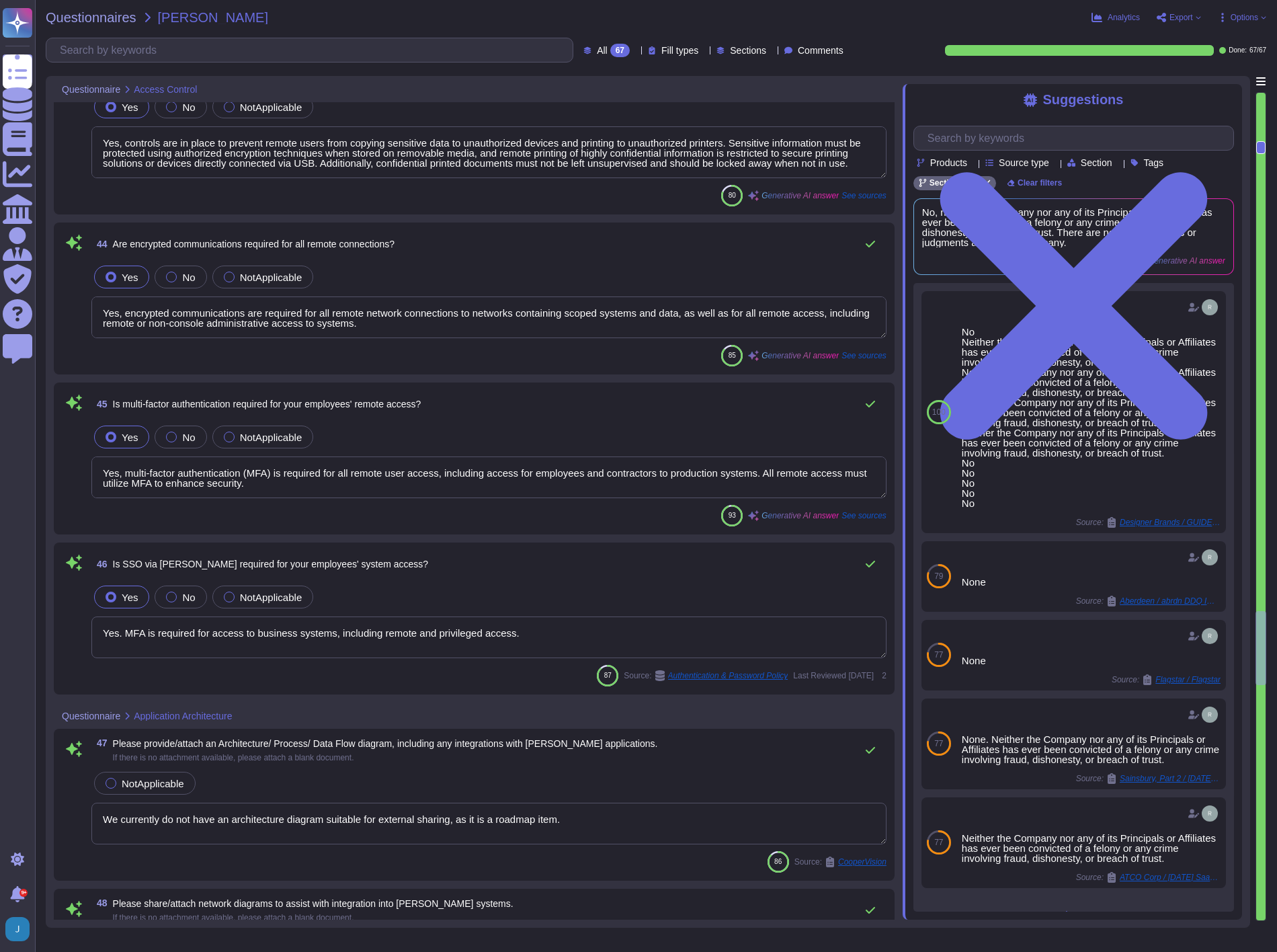
type textarea "We currently do not have an architecture diagram suitable for external sharing,…"
type textarea "The configuration details and supporting documentation can be accessed through …"
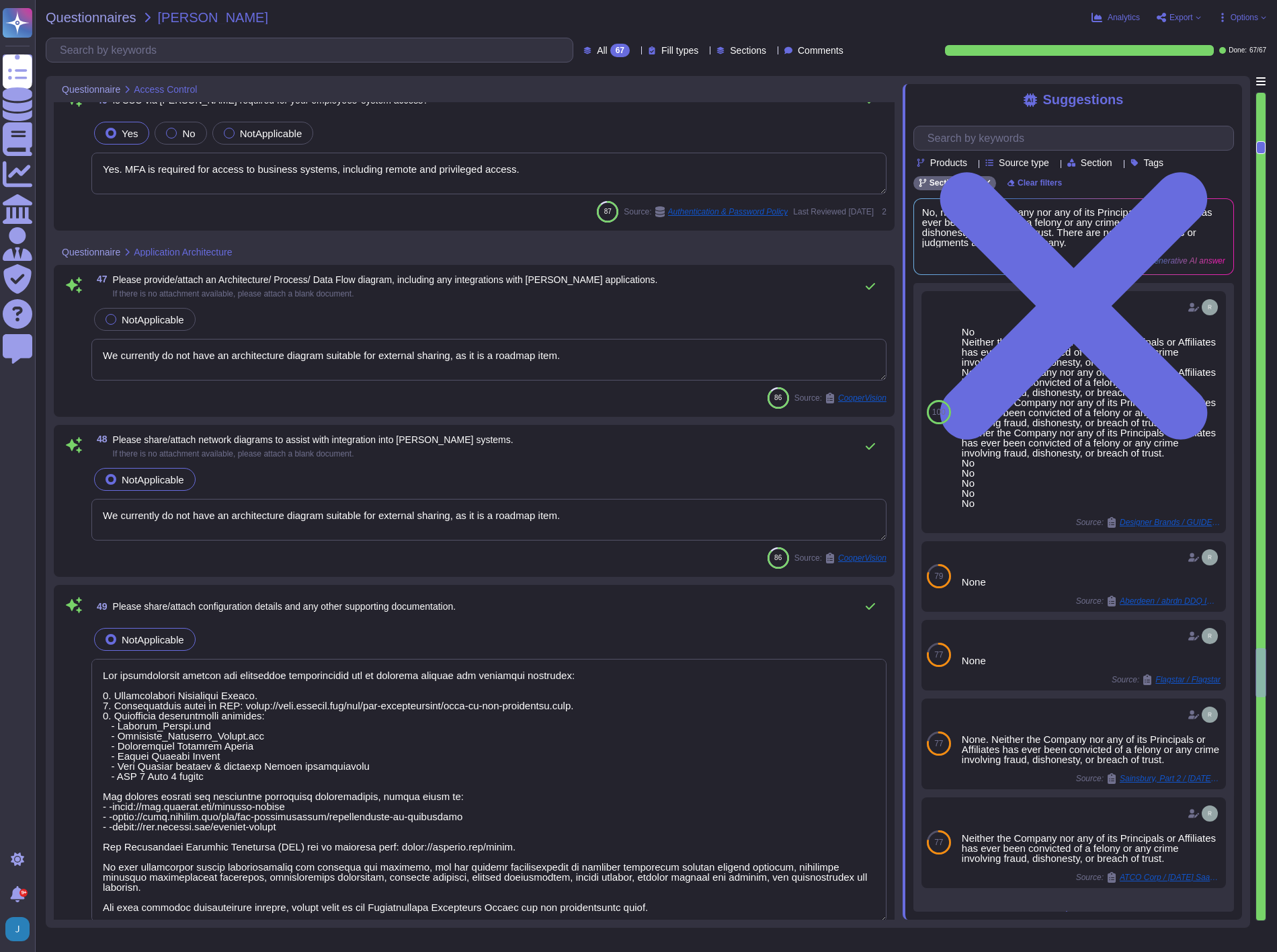
type textarea "Yes, the application supports SAML2 for single sign-on (SSO) and integrates wit…"
type textarea "No. We have a SaaS portal accessible through popular browsers."
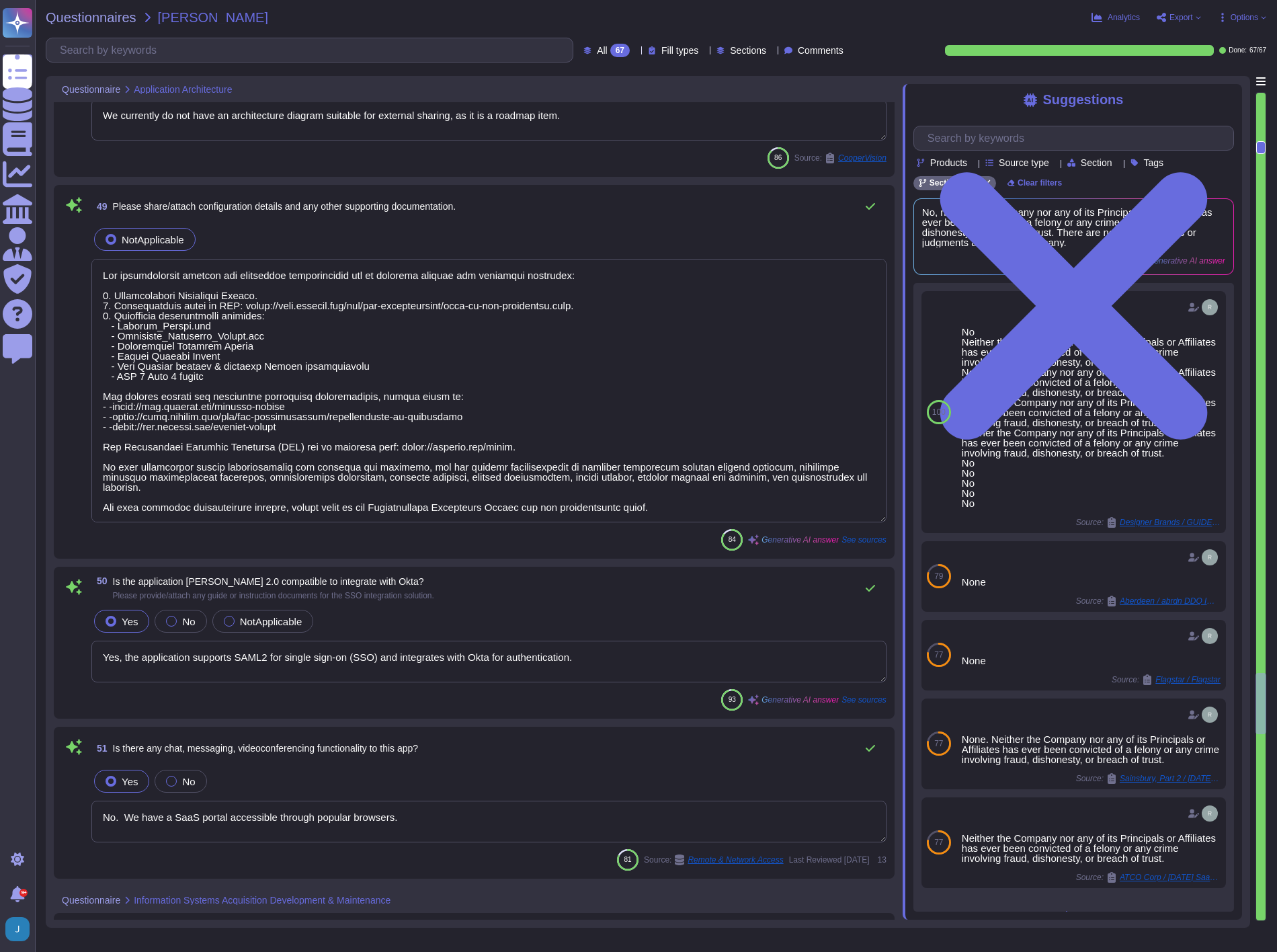
scroll to position [7767, 0]
type textarea "Yes, development, test, and staging environments are kept separate from the pro…"
type textarea "Yes, our tenant architecture provides data segmentation and separation capabili…"
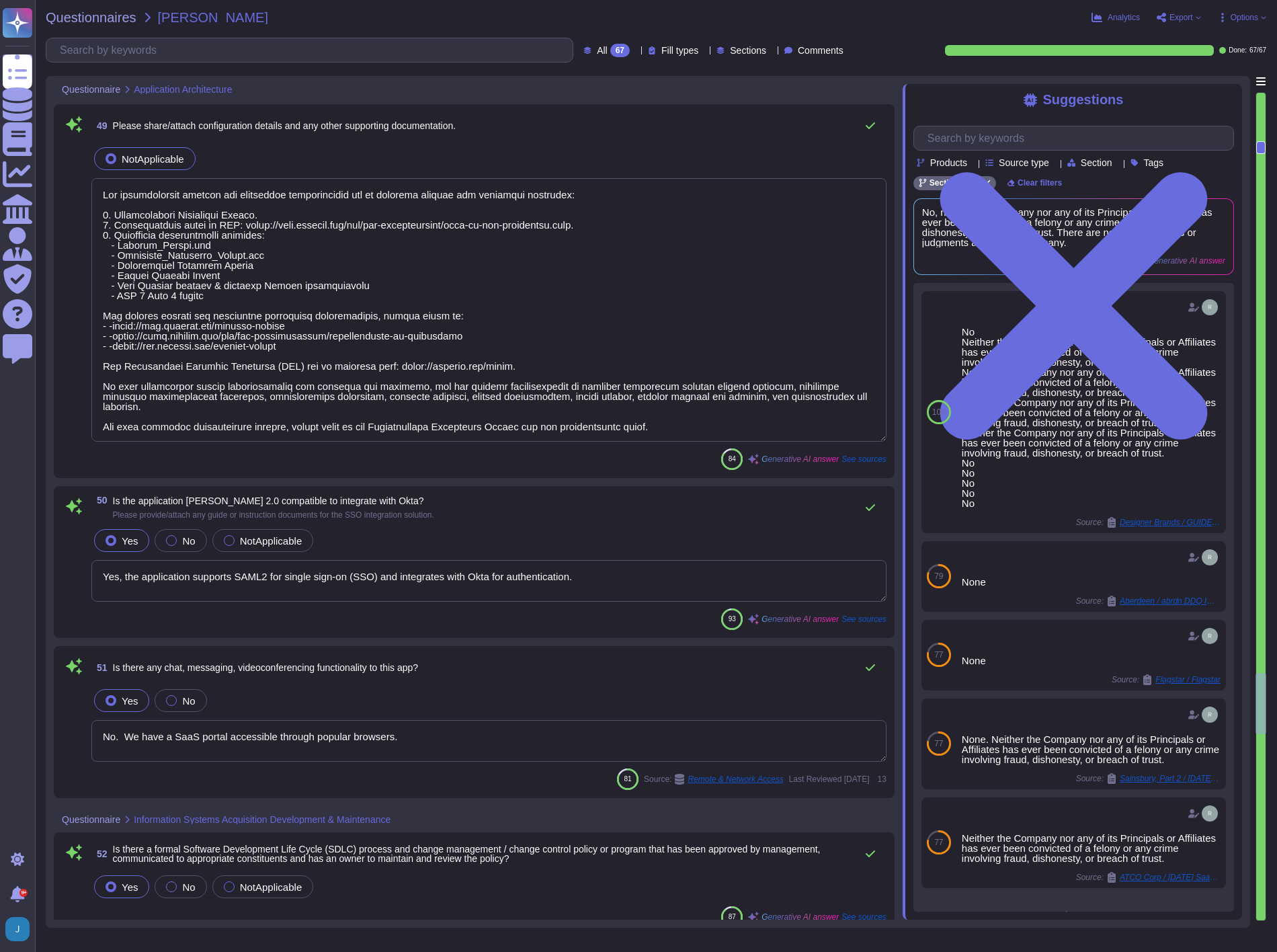
click at [660, 134] on div "49 Please share/attach configuration details and any other supporting documenta…" at bounding box center [489, 126] width 795 height 27
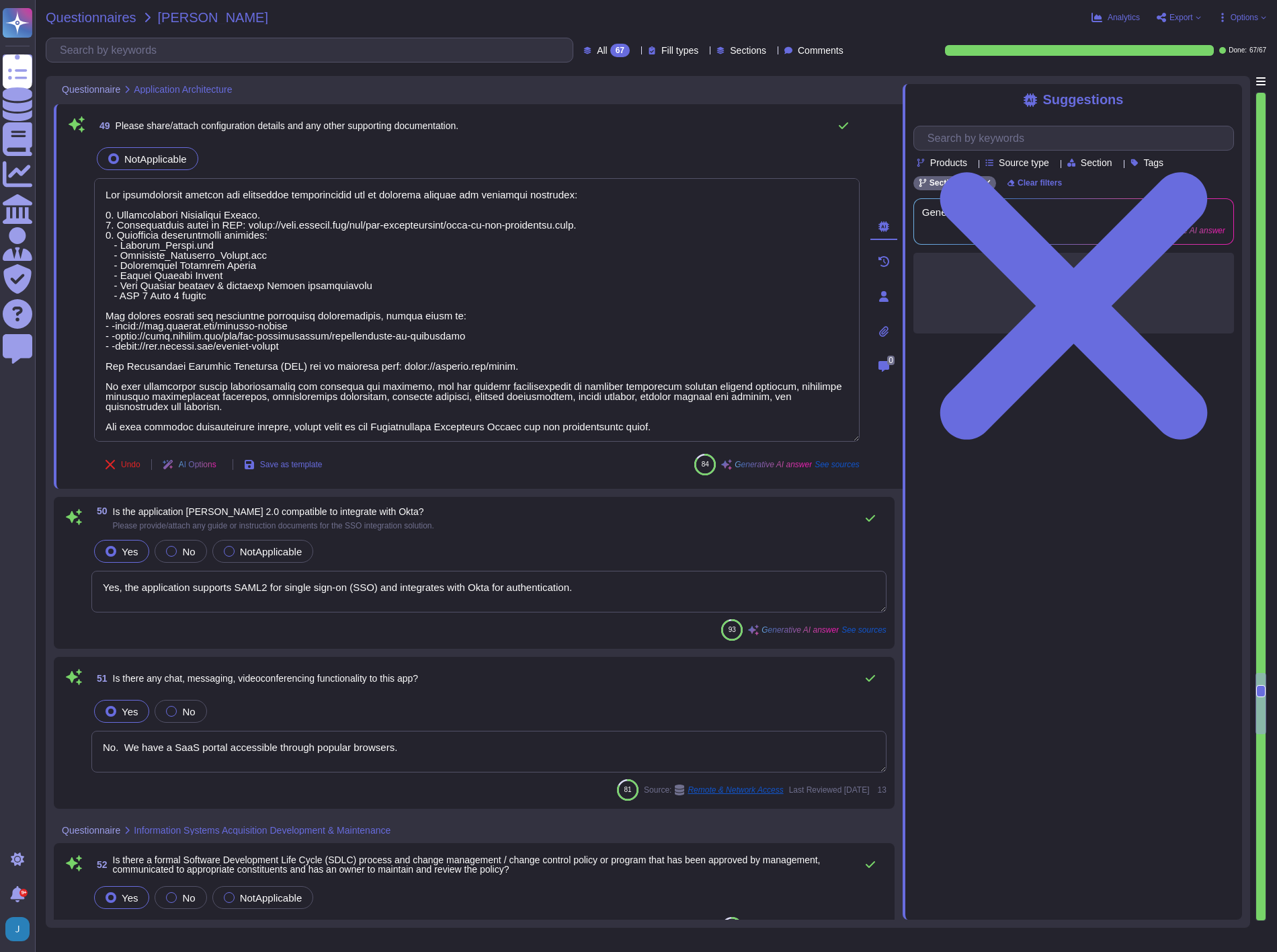
click at [66, 16] on span "Questionnaires" at bounding box center [91, 18] width 91 height 13
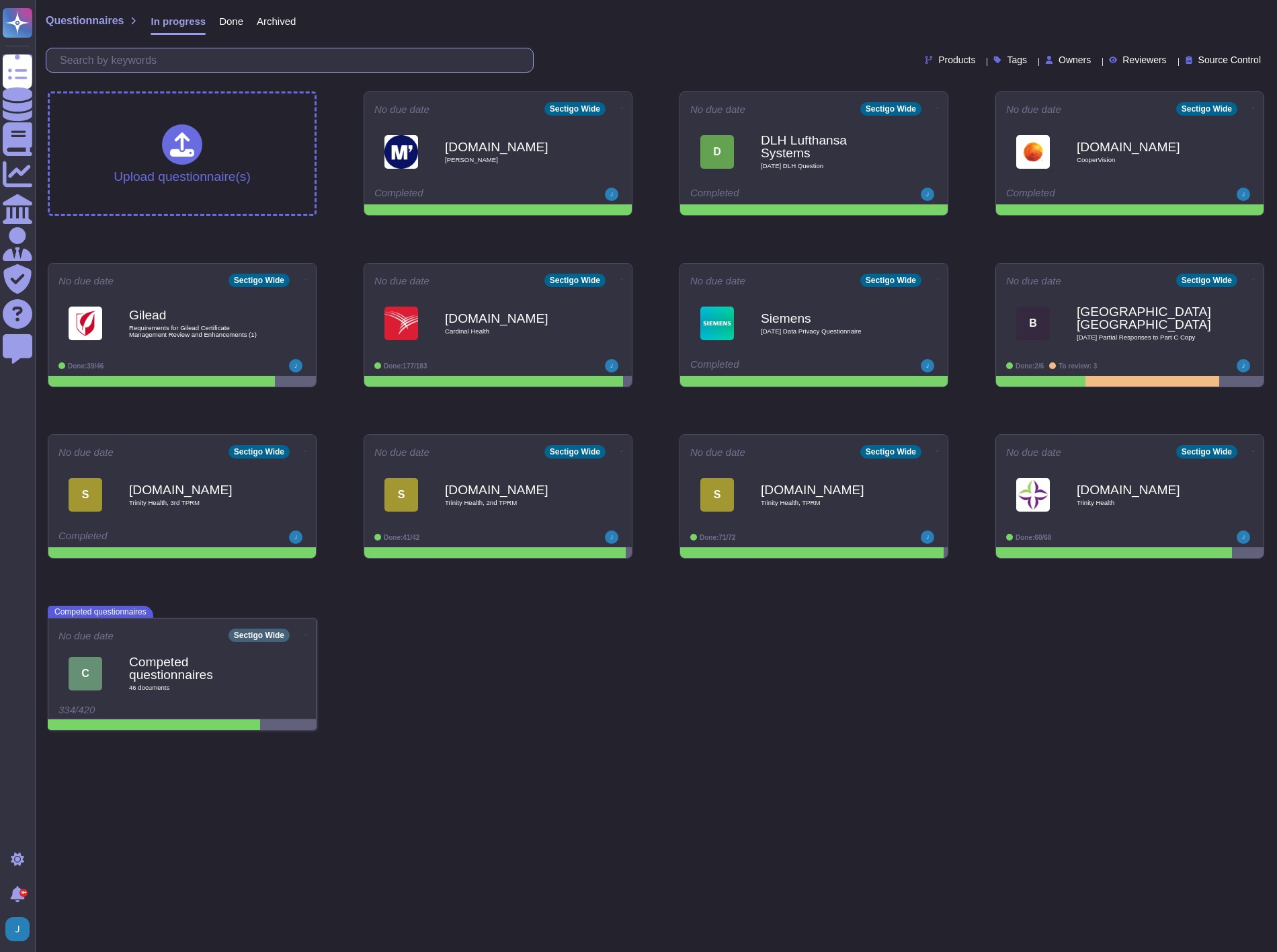
click at [420, 61] on input "text" at bounding box center [293, 61] width 480 height 24
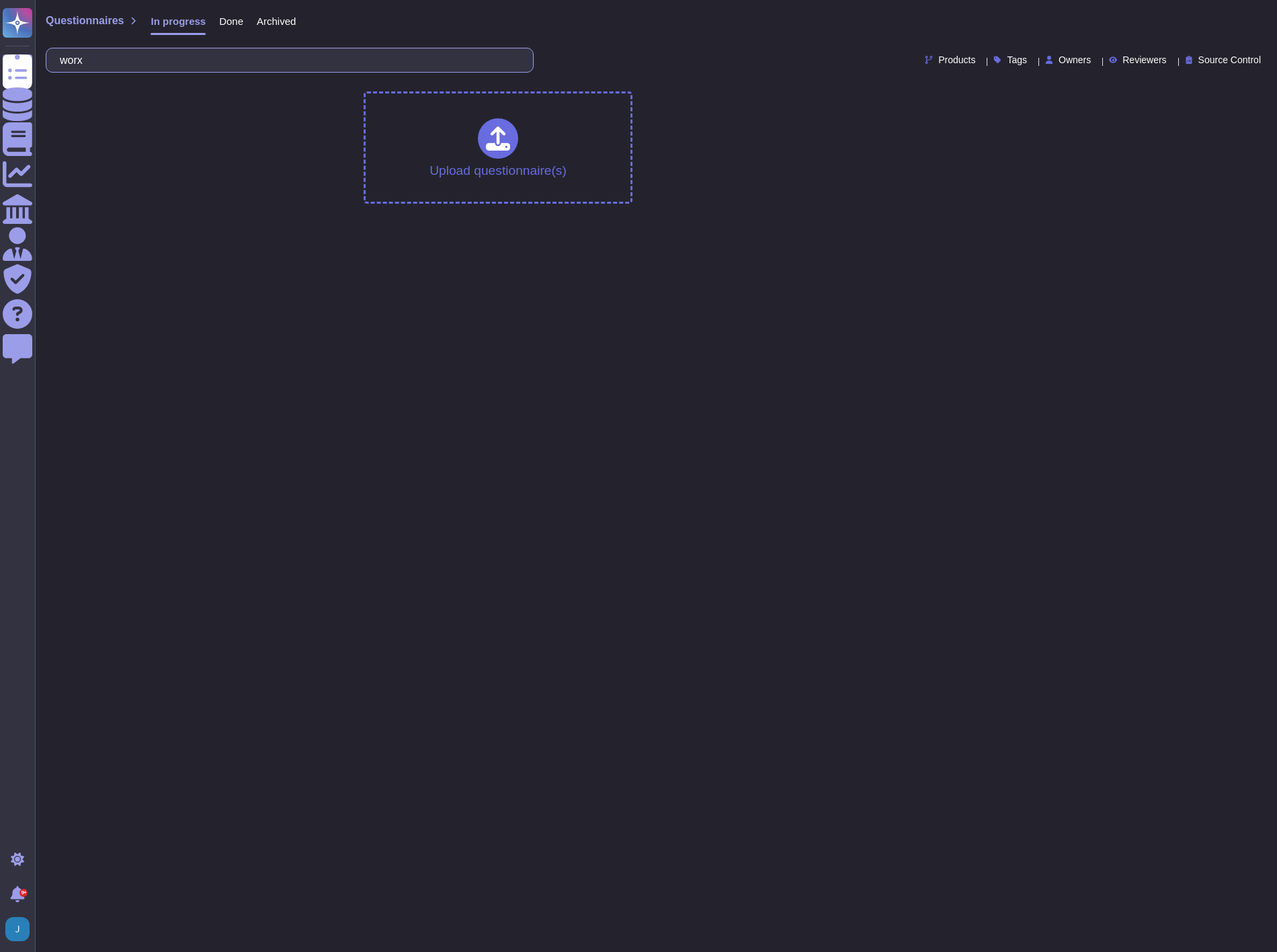
type input "worx"
click at [224, 22] on span "Done" at bounding box center [231, 21] width 24 height 10
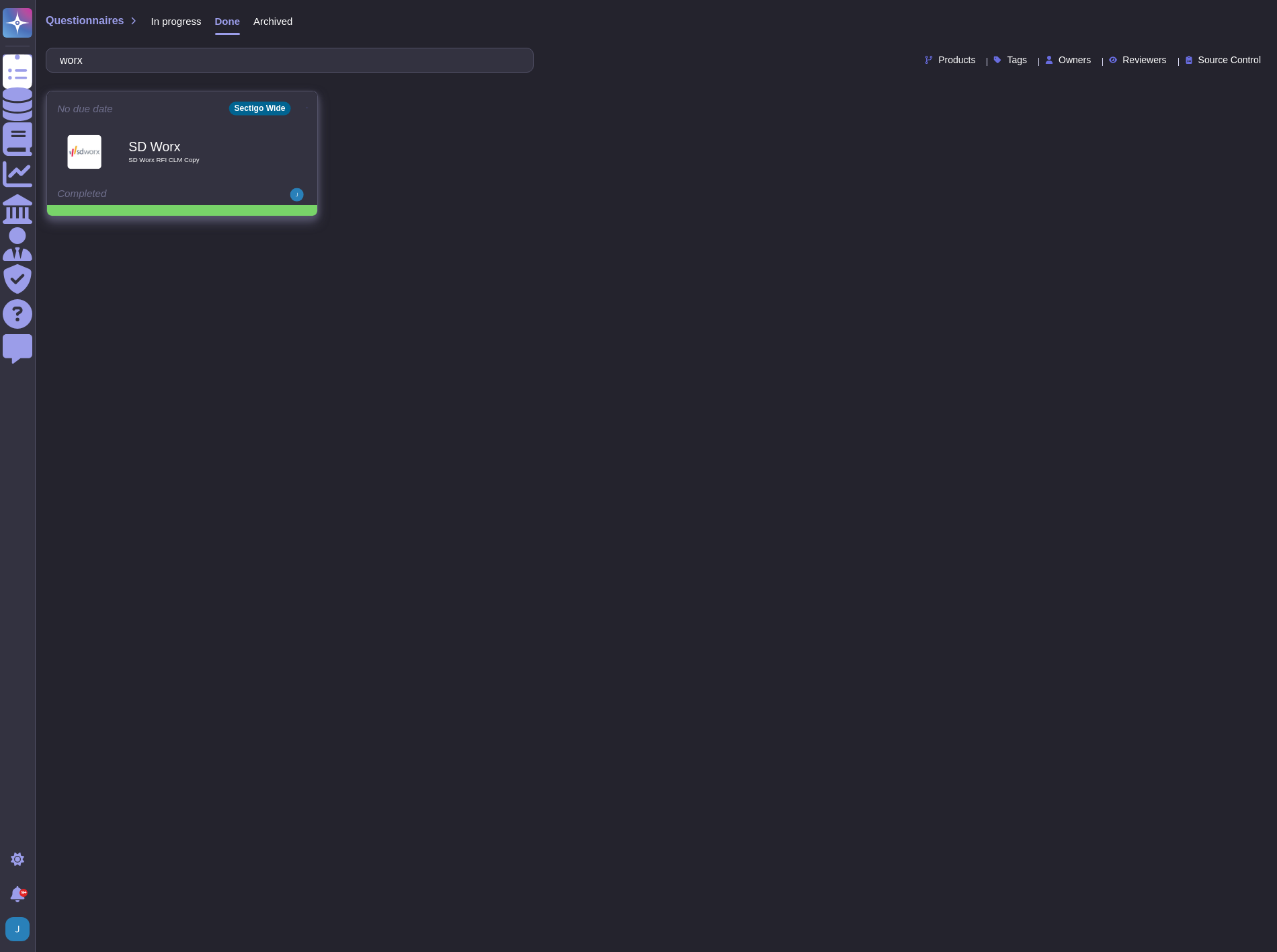
click at [149, 160] on span "SD Worx RFI CLM Copy" at bounding box center [196, 160] width 136 height 7
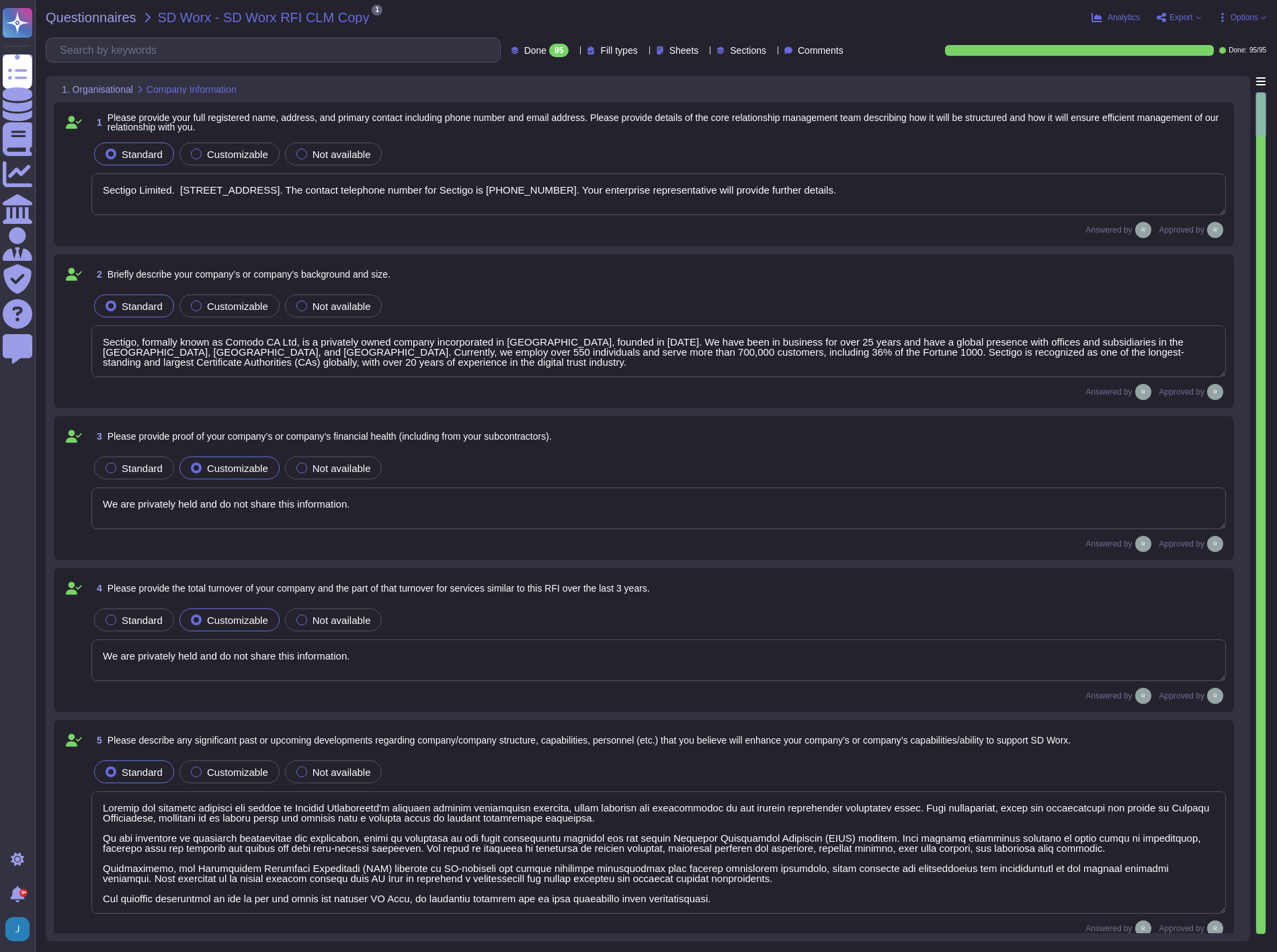
type textarea "Sectigo Limited. [STREET_ADDRESS]. The contact telephone number for Sectigo is …"
type textarea "Sectigo, formally known as Comodo CA Ltd, is a privately owned company incorpor…"
type textarea "We are privately held and do not share this information."
type textarea "Sectigo has recently acquired the assets of Entrust Corporation's publicly trus…"
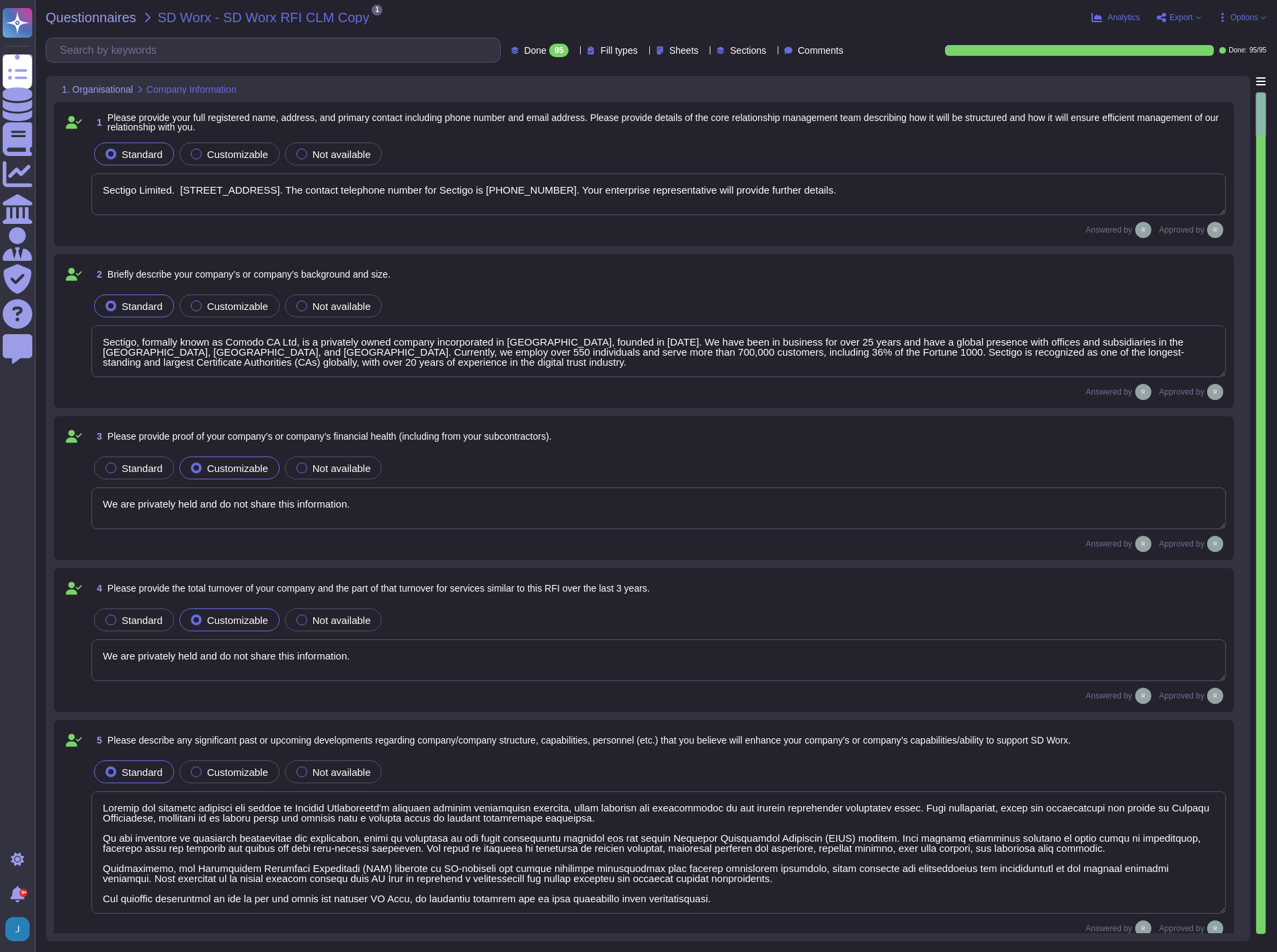
type textarea "Our SCM is a SaaS offering. It can be accessed through internet Via popular bro…"
type textarea "None"
type textarea "Sectigo stands out as the industry's most innovative provider of comprehensive …"
click at [1177, 14] on span "Export" at bounding box center [1182, 17] width 24 height 8
click at [1177, 81] on icon at bounding box center [1185, 97] width 34 height 34
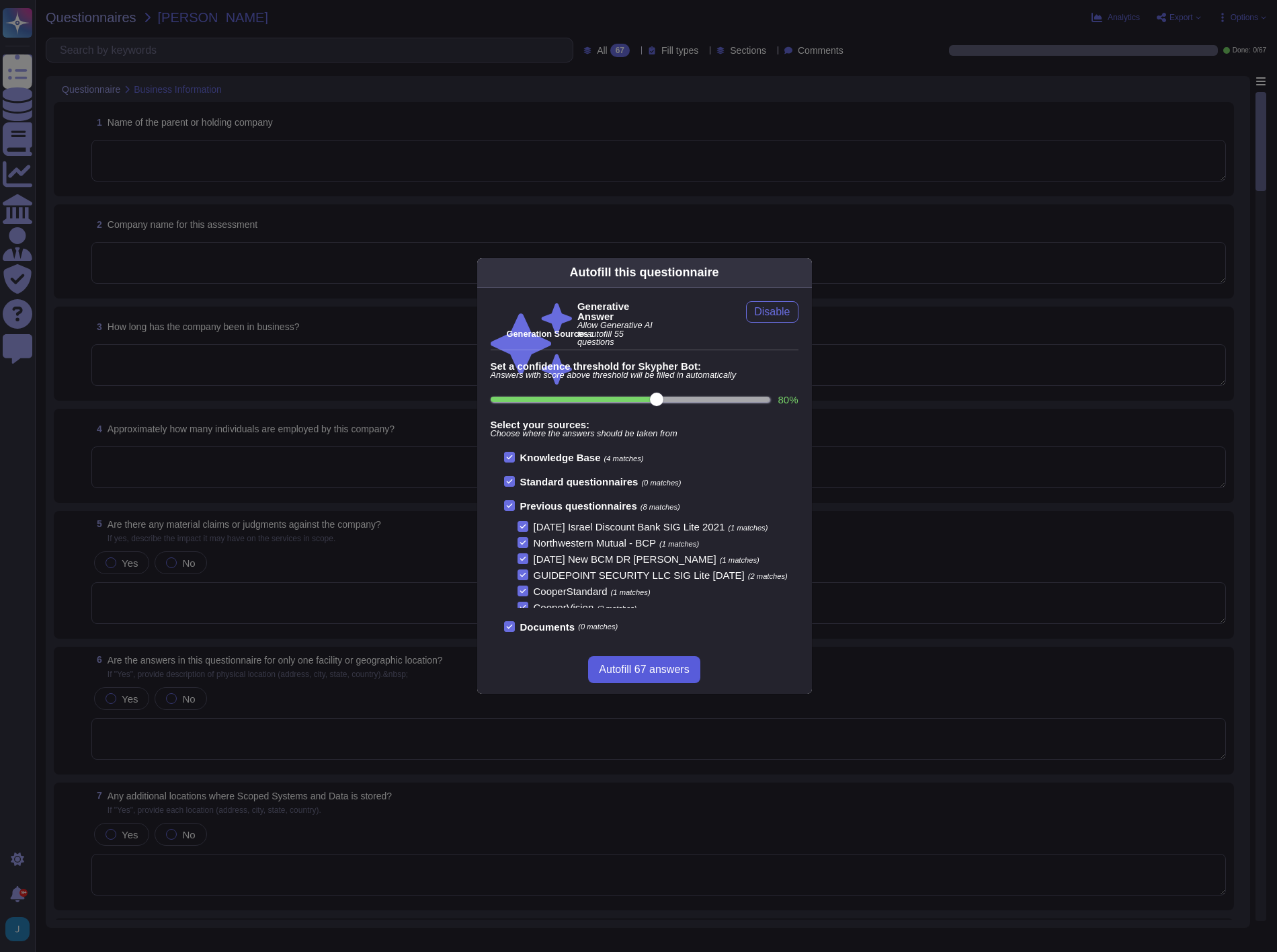
click at [633, 670] on span "Autofill 67 answers" at bounding box center [644, 669] width 90 height 11
